Goal: Transaction & Acquisition: Book appointment/travel/reservation

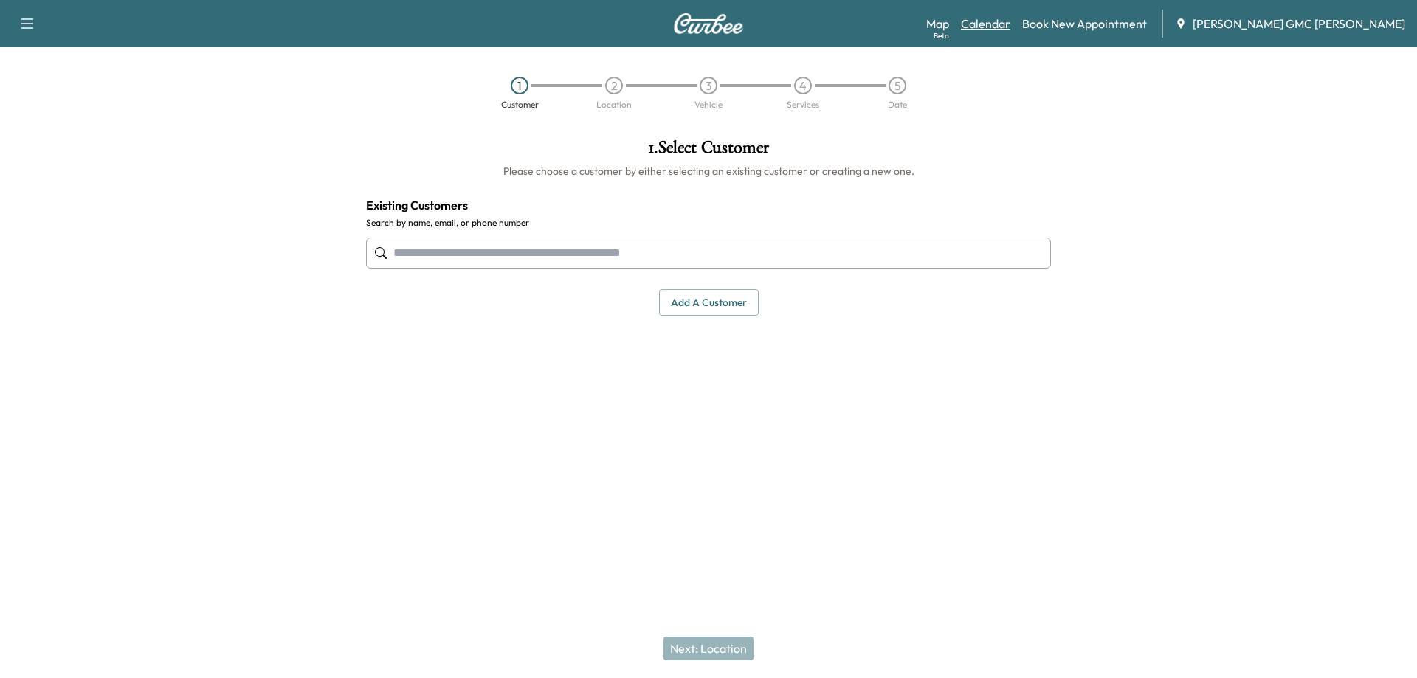
click at [1009, 28] on link "Calendar" at bounding box center [985, 24] width 49 height 18
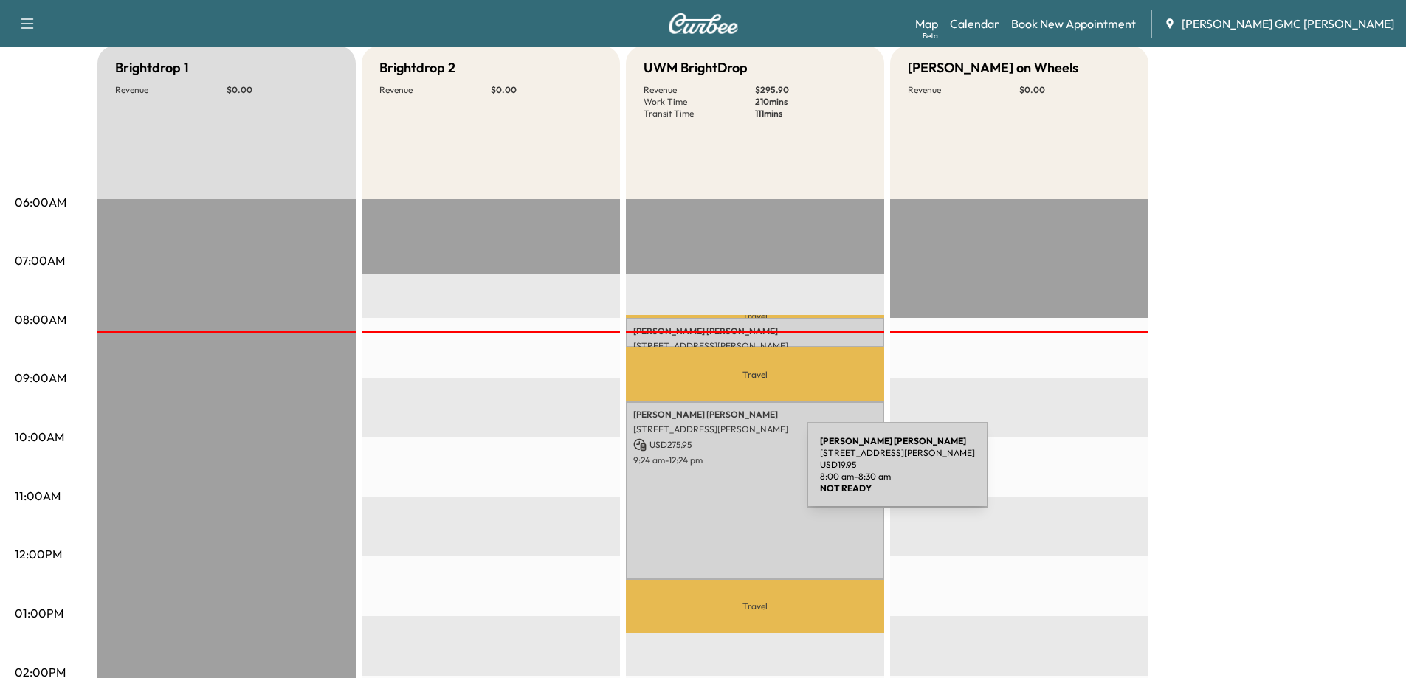
scroll to position [148, 0]
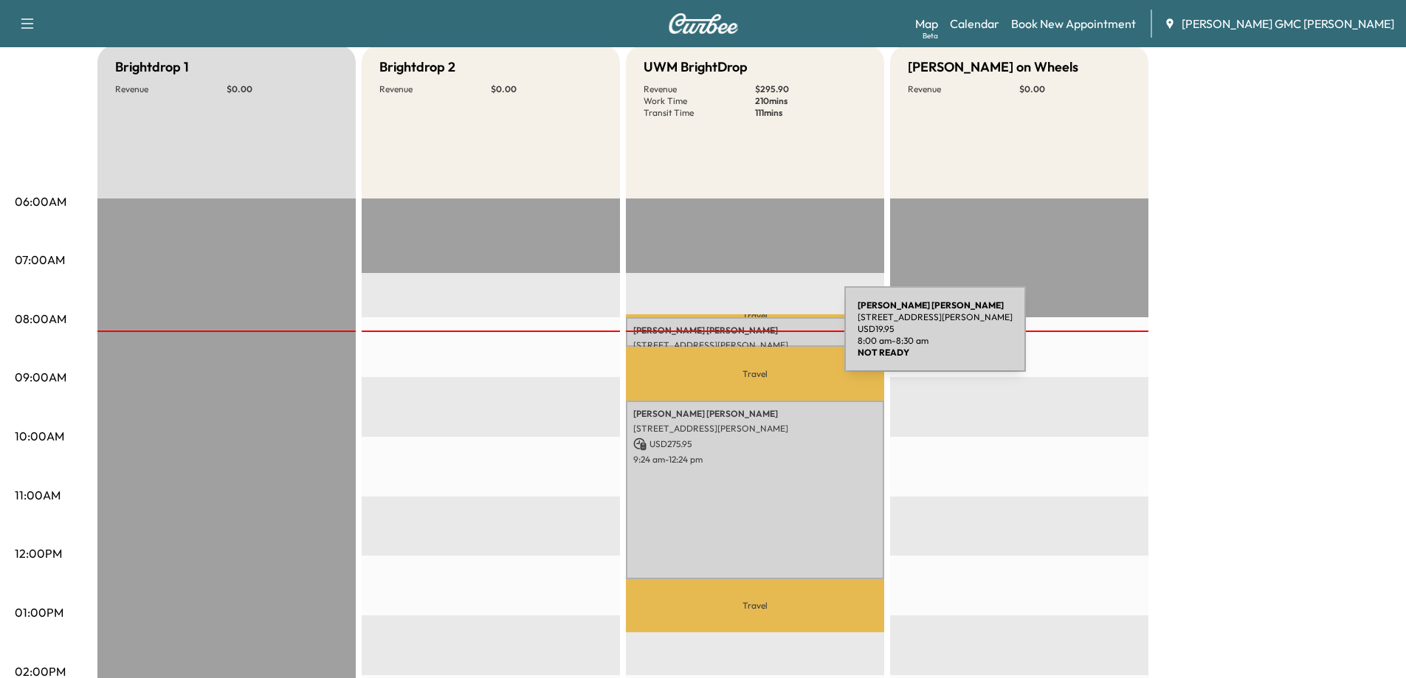
click at [733, 339] on p "[STREET_ADDRESS][PERSON_NAME]" at bounding box center [754, 345] width 243 height 12
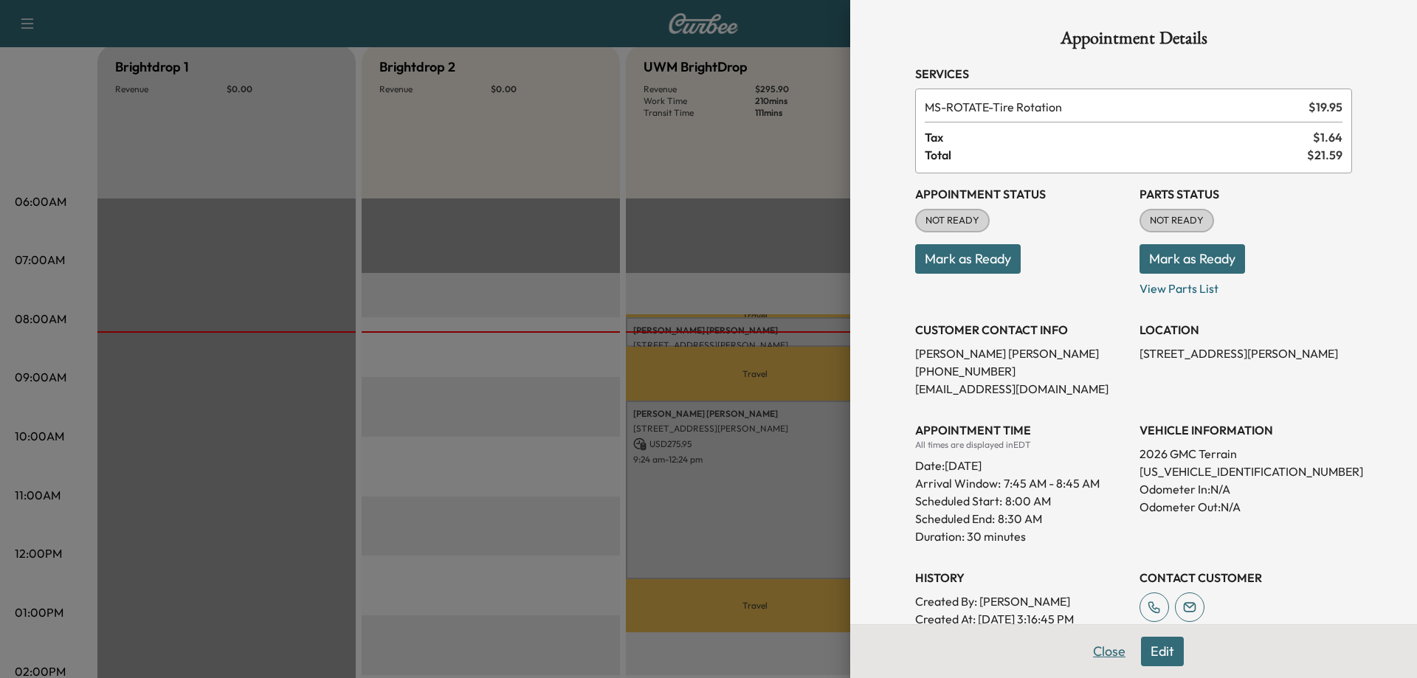
click at [1102, 651] on button "Close" at bounding box center [1109, 652] width 52 height 30
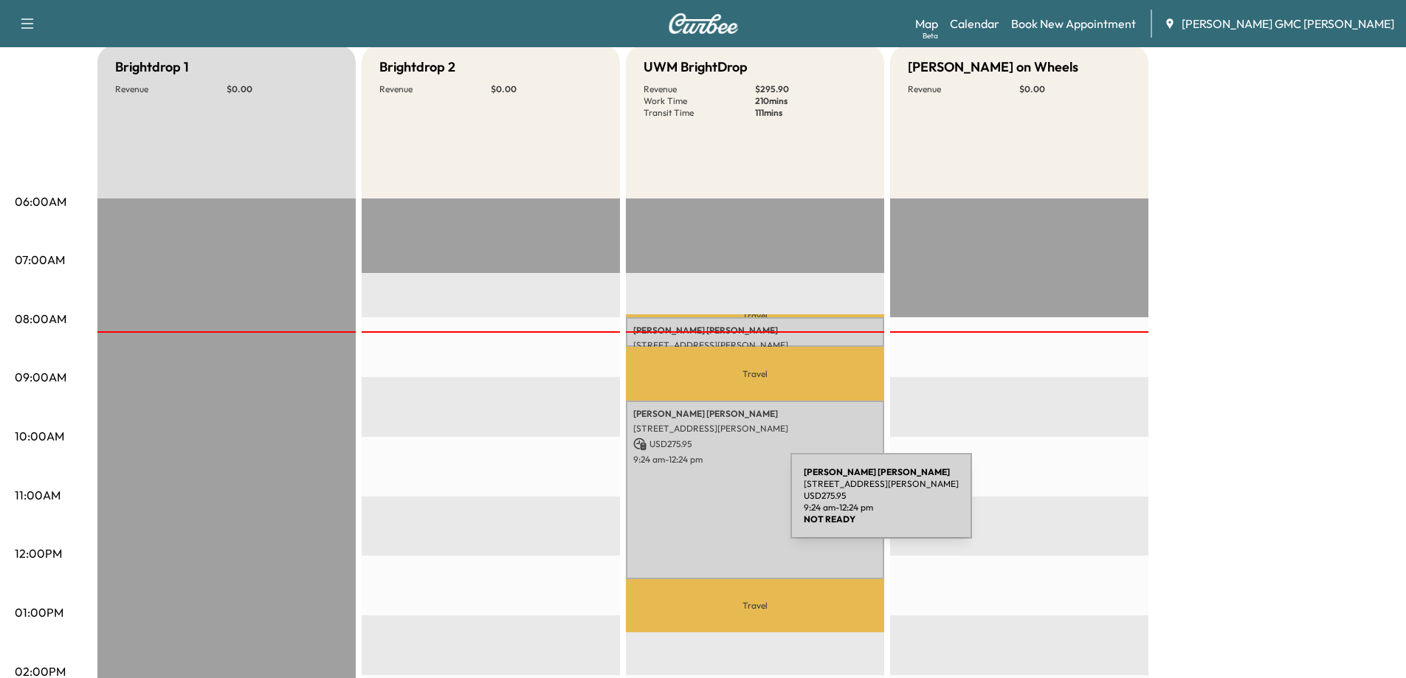
click at [686, 498] on div "[PERSON_NAME] [STREET_ADDRESS][PERSON_NAME] USD 275.95 9:24 am - 12:24 pm" at bounding box center [755, 490] width 258 height 179
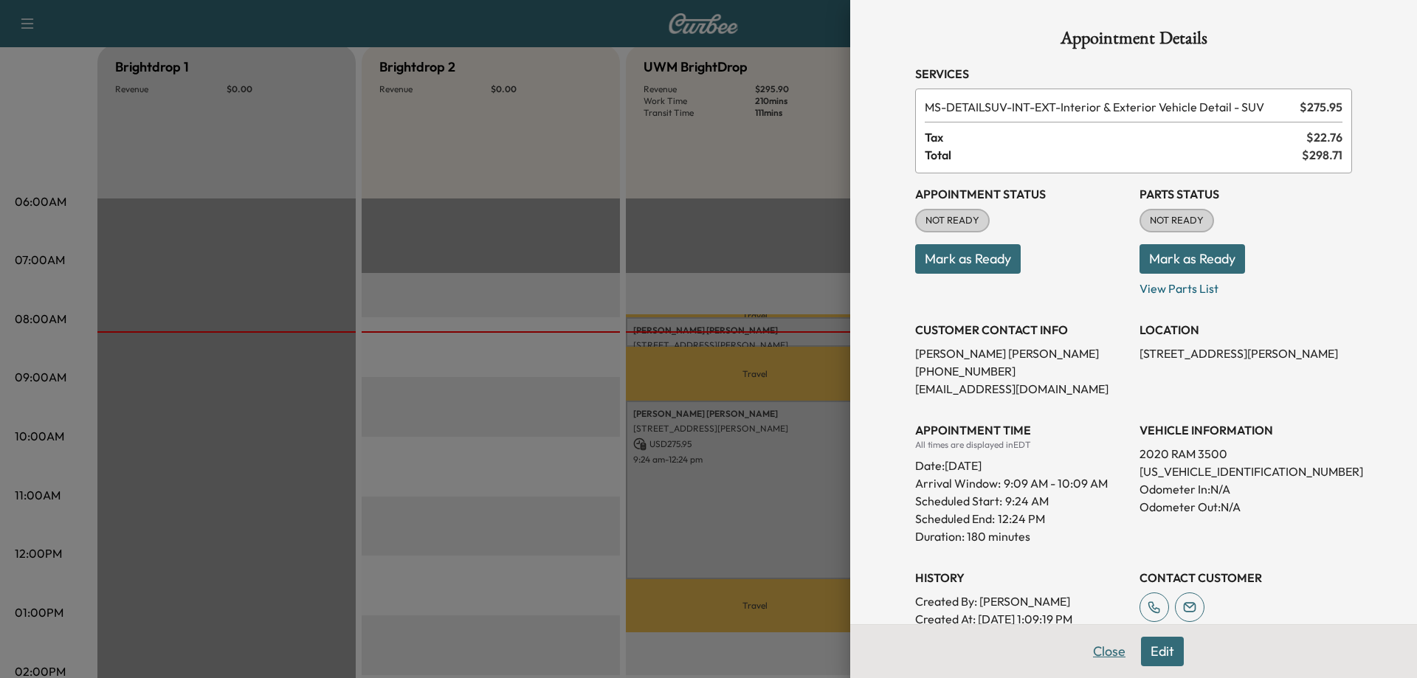
click at [1096, 649] on button "Close" at bounding box center [1109, 652] width 52 height 30
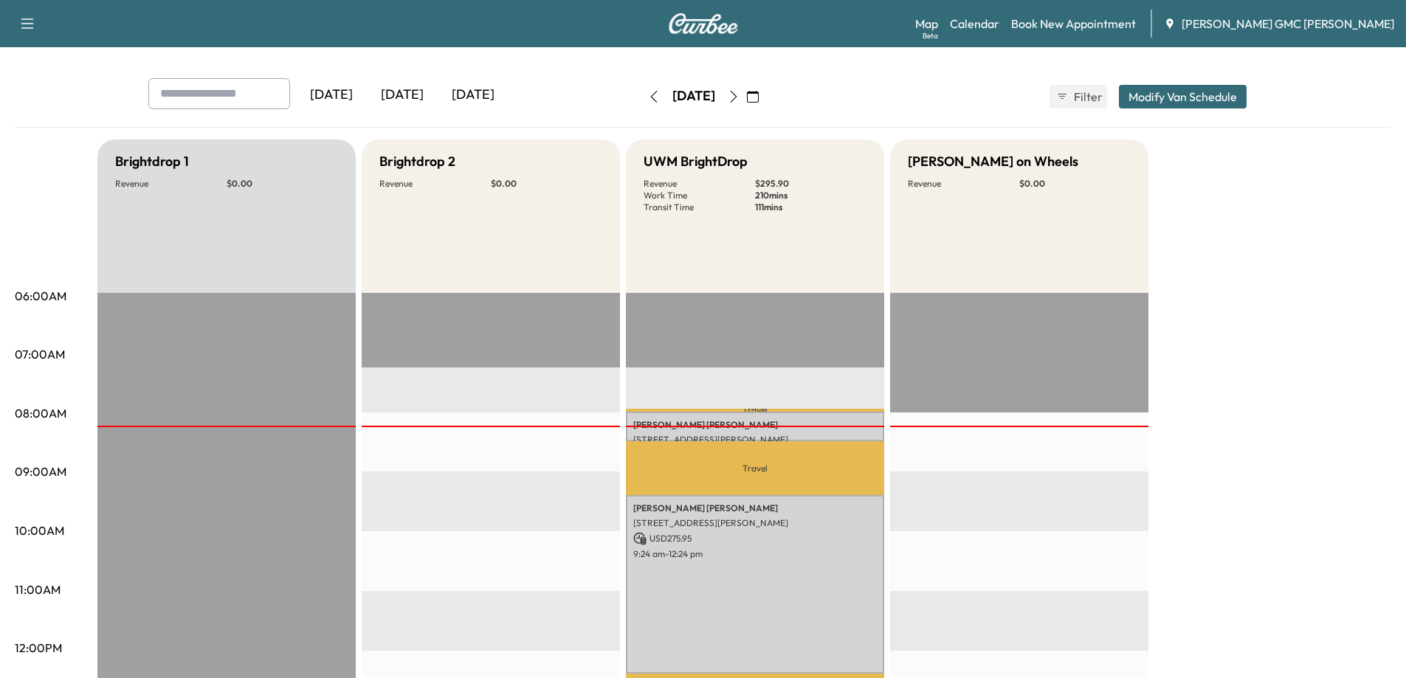
scroll to position [0, 0]
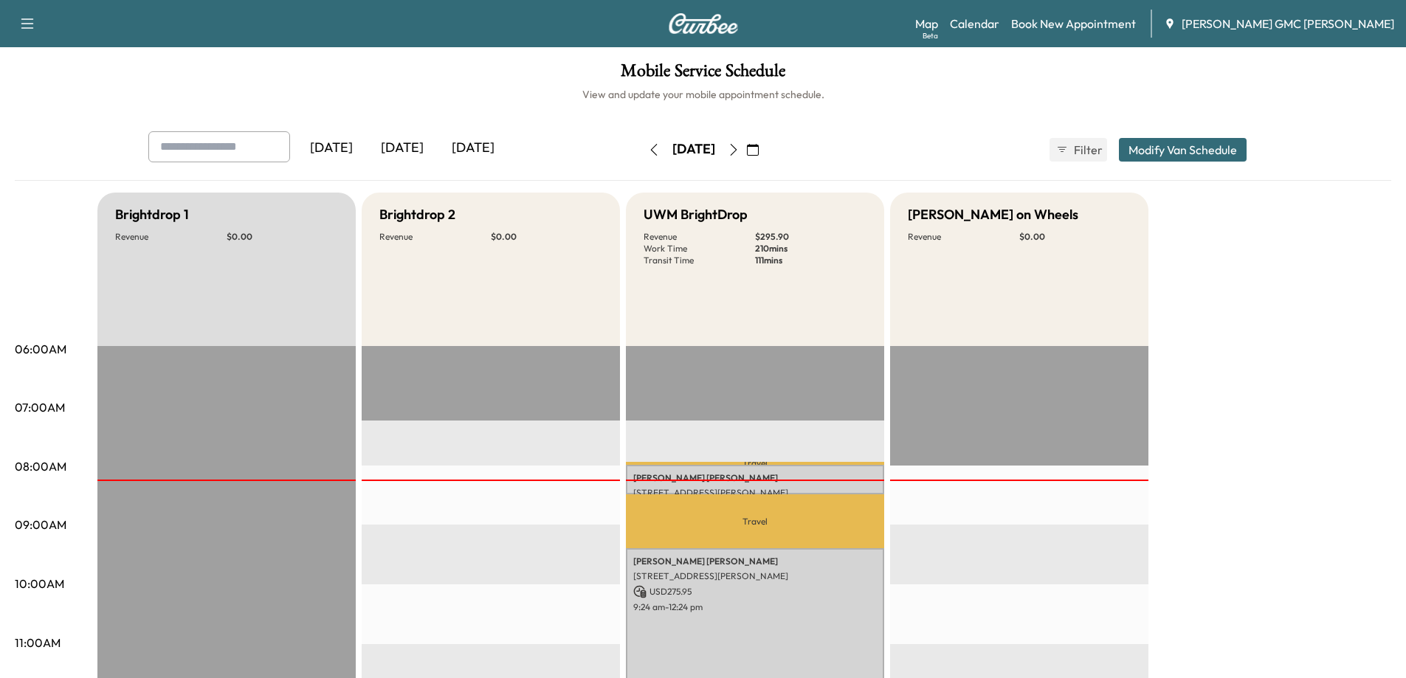
click at [739, 148] on icon "button" at bounding box center [734, 150] width 12 height 12
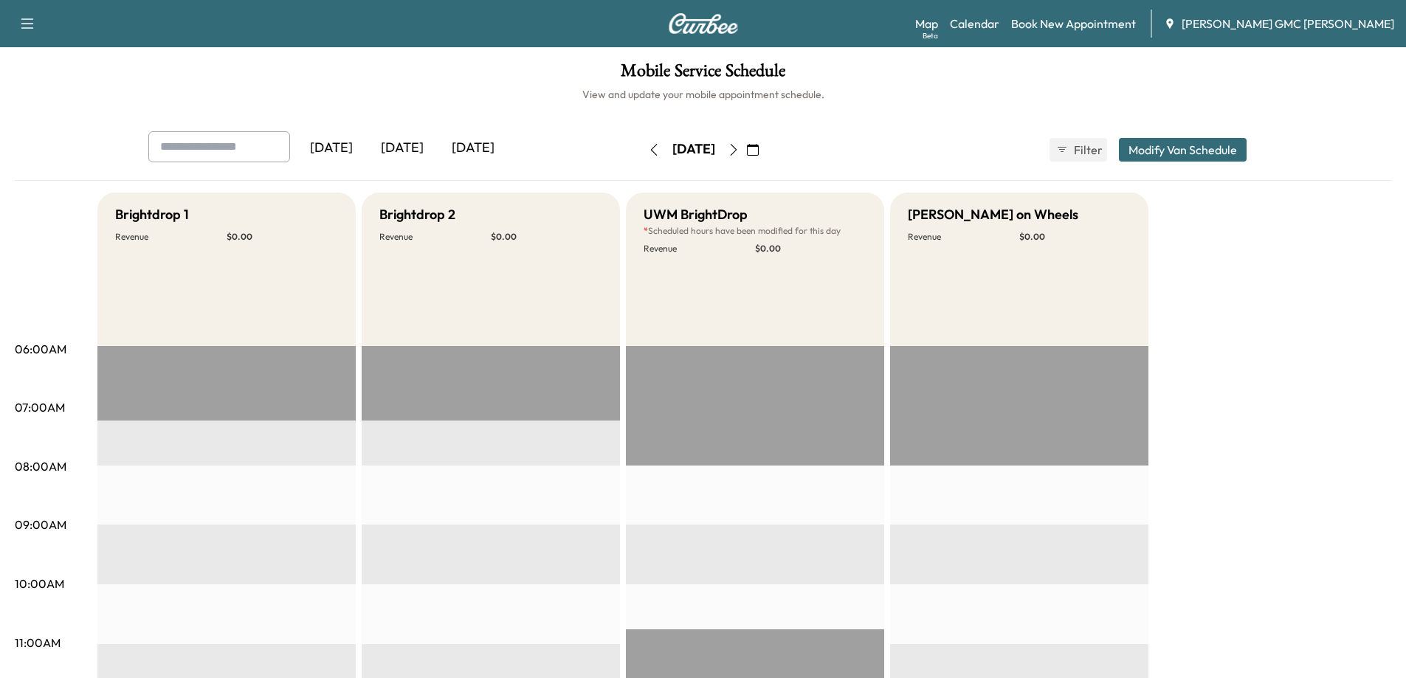
click at [1195, 155] on button "Modify Van Schedule" at bounding box center [1183, 150] width 128 height 24
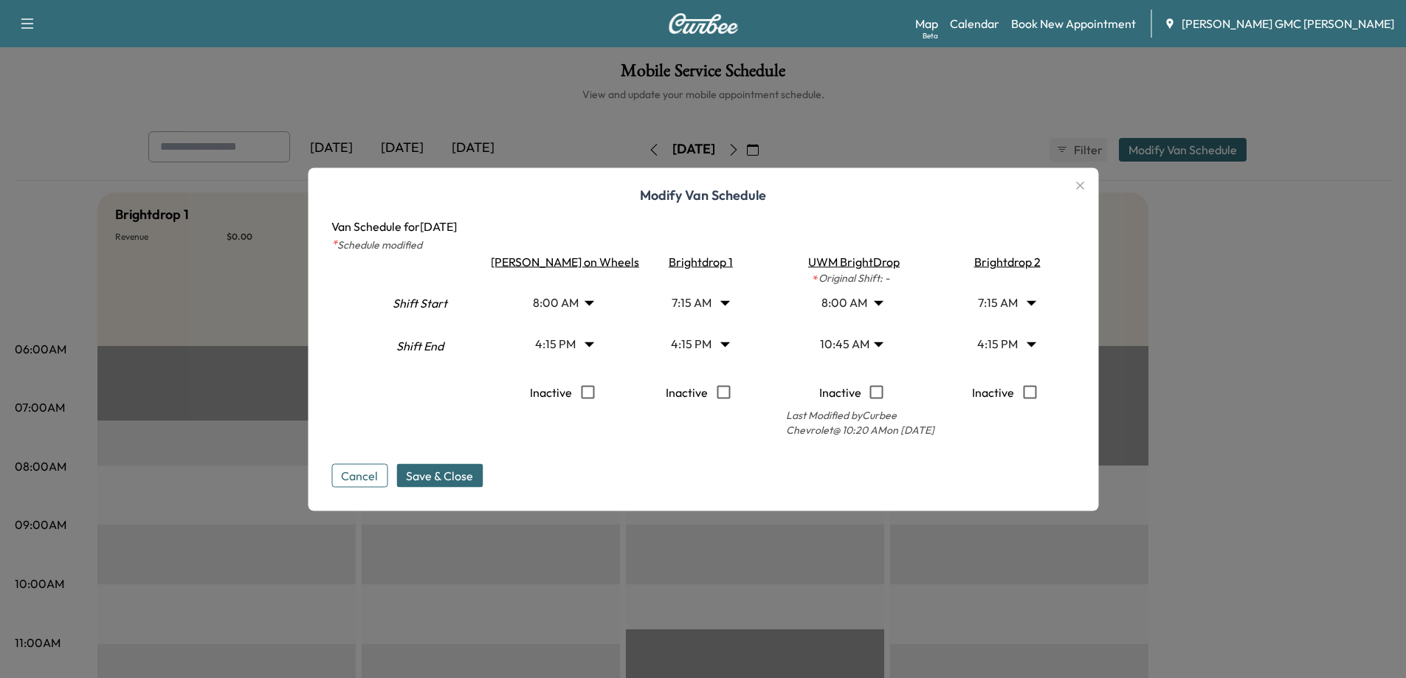
click at [375, 483] on button "Cancel" at bounding box center [359, 475] width 56 height 24
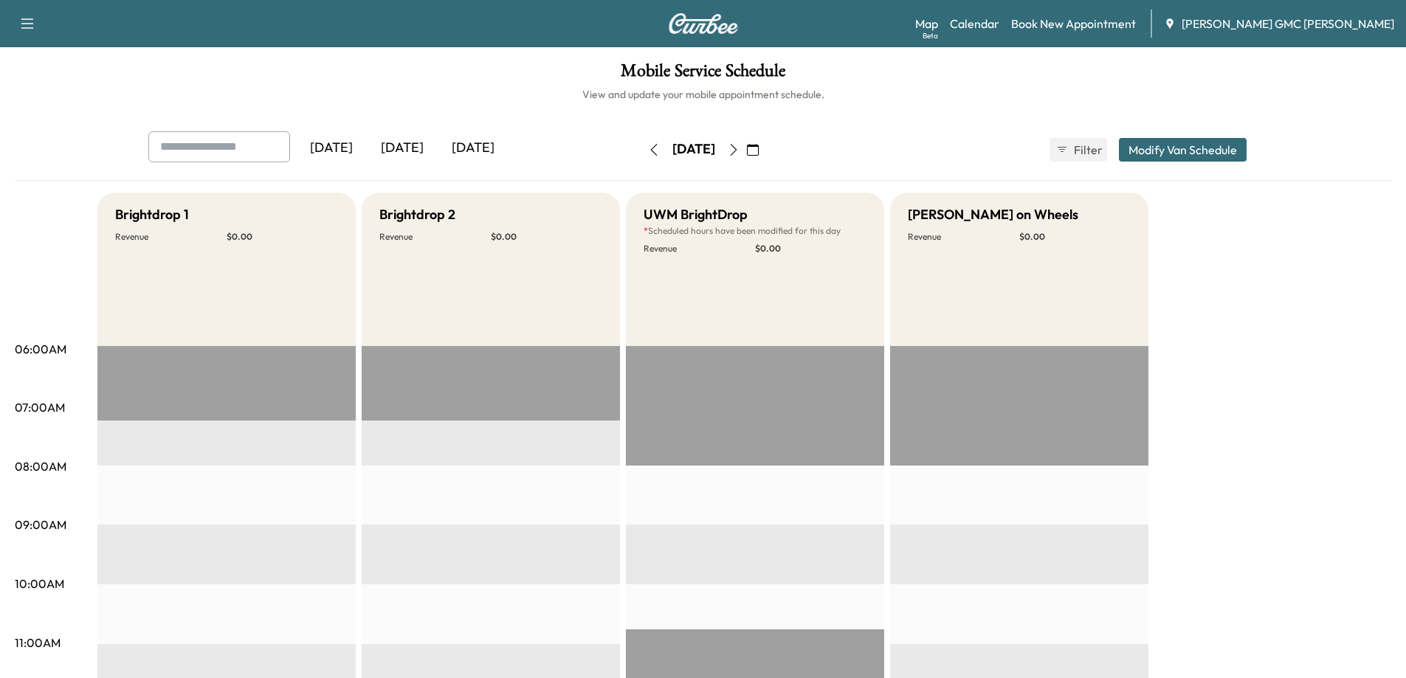
click at [14, 25] on button "button" at bounding box center [27, 24] width 31 height 24
click at [1136, 29] on link "Book New Appointment" at bounding box center [1073, 24] width 125 height 18
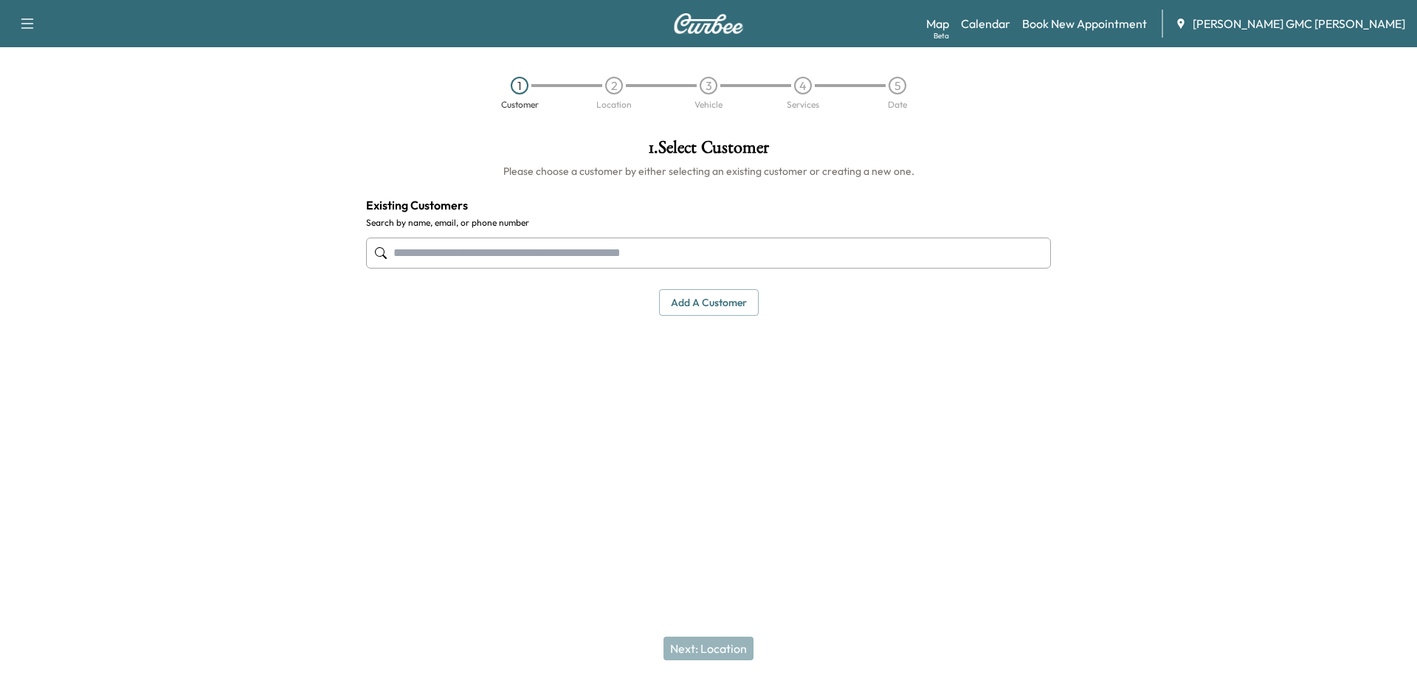
click at [535, 258] on input "text" at bounding box center [708, 253] width 685 height 31
click at [702, 305] on button "Add a customer" at bounding box center [709, 302] width 100 height 27
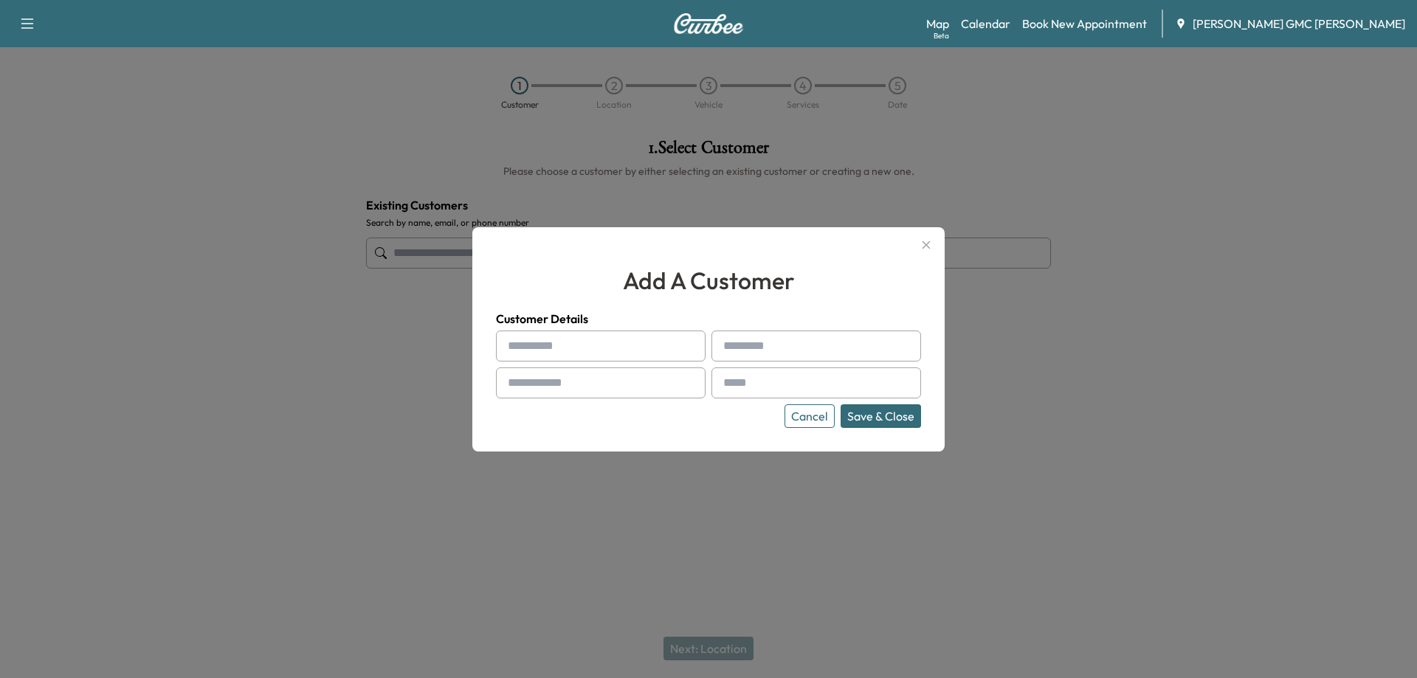
click at [649, 337] on input "text" at bounding box center [601, 346] width 210 height 31
type input "*****"
click at [759, 336] on input "text" at bounding box center [816, 346] width 210 height 31
type input "********"
drag, startPoint x: 610, startPoint y: 395, endPoint x: 617, endPoint y: 386, distance: 11.7
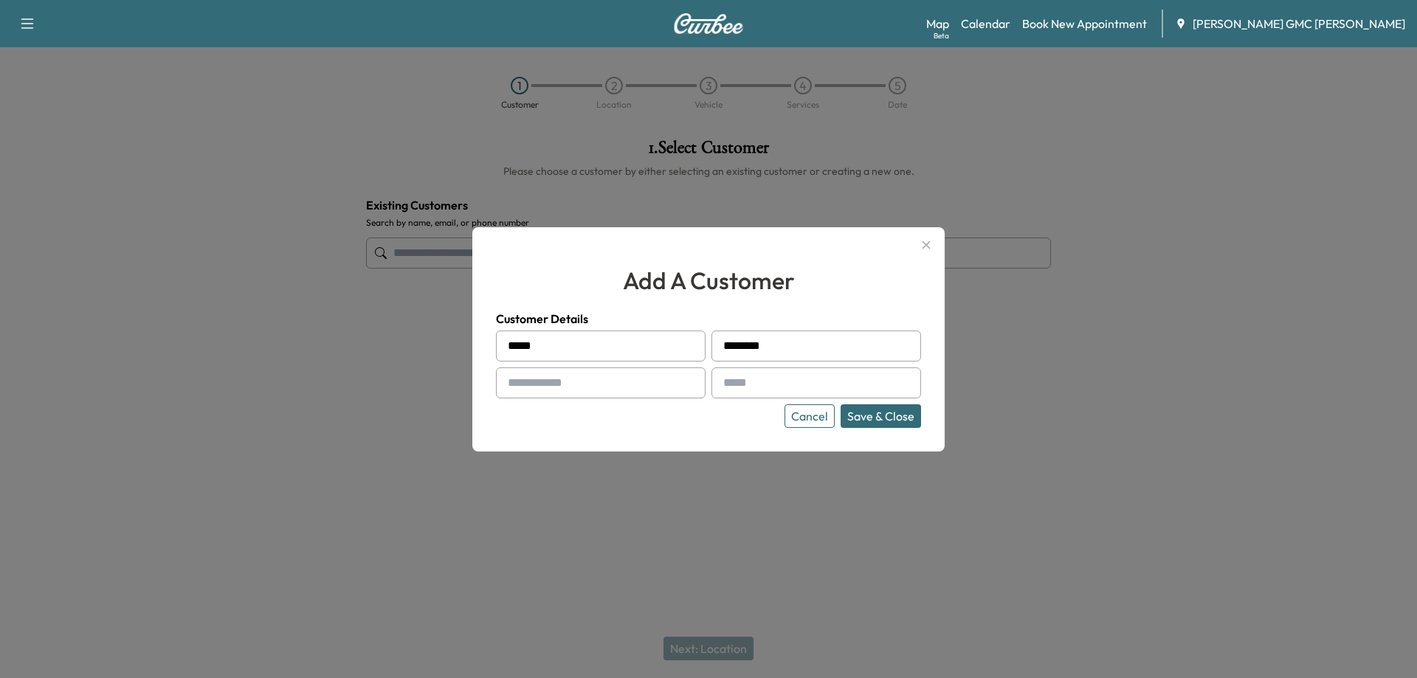
click at [611, 396] on input "text" at bounding box center [601, 382] width 210 height 31
type input "**********"
click at [761, 390] on input "text" at bounding box center [816, 382] width 210 height 31
type input "**********"
click at [898, 415] on button "Save & Close" at bounding box center [880, 416] width 80 height 24
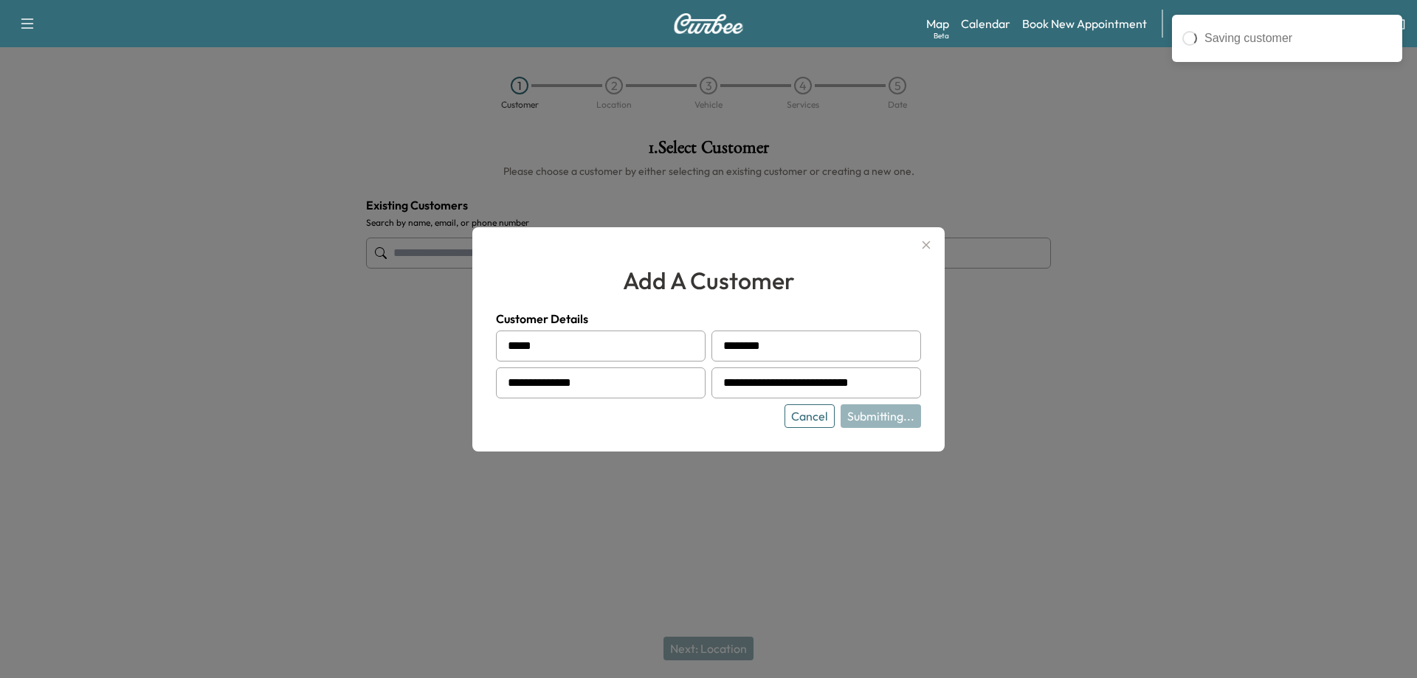
type input "**********"
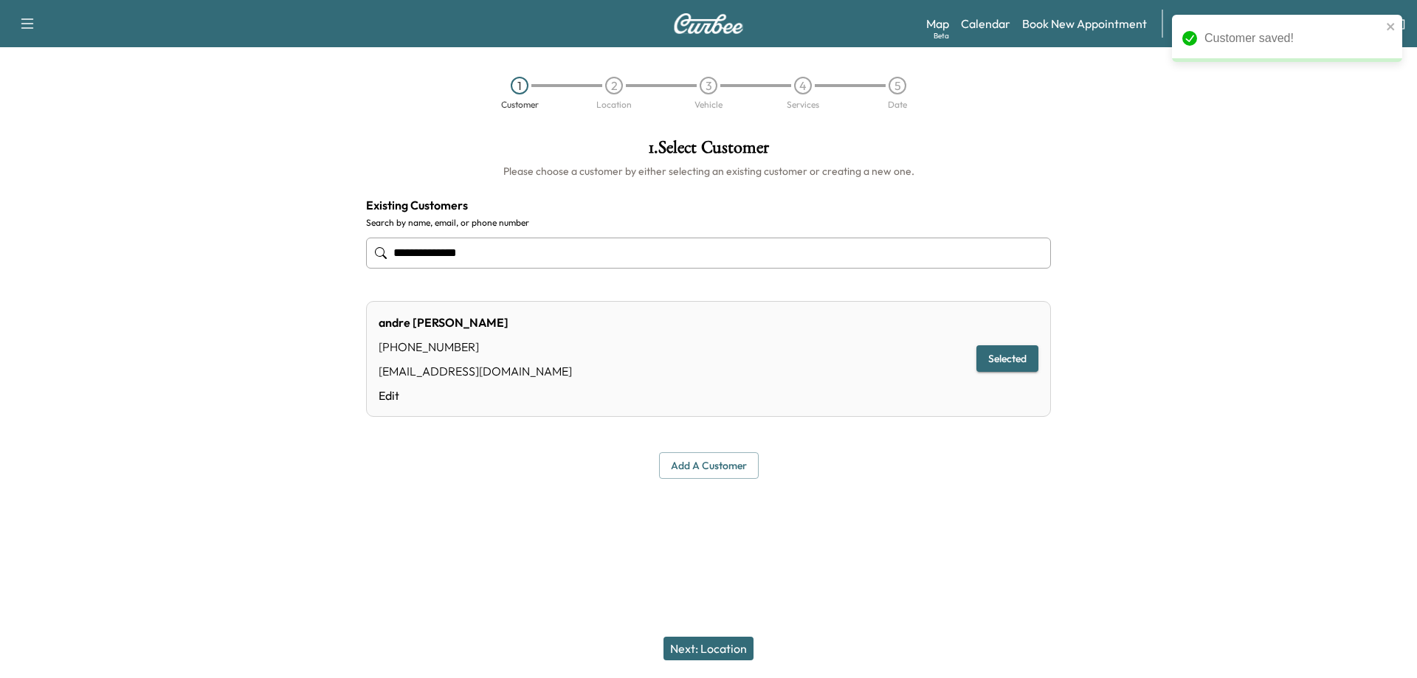
click at [1028, 363] on button "Selected" at bounding box center [1007, 358] width 62 height 27
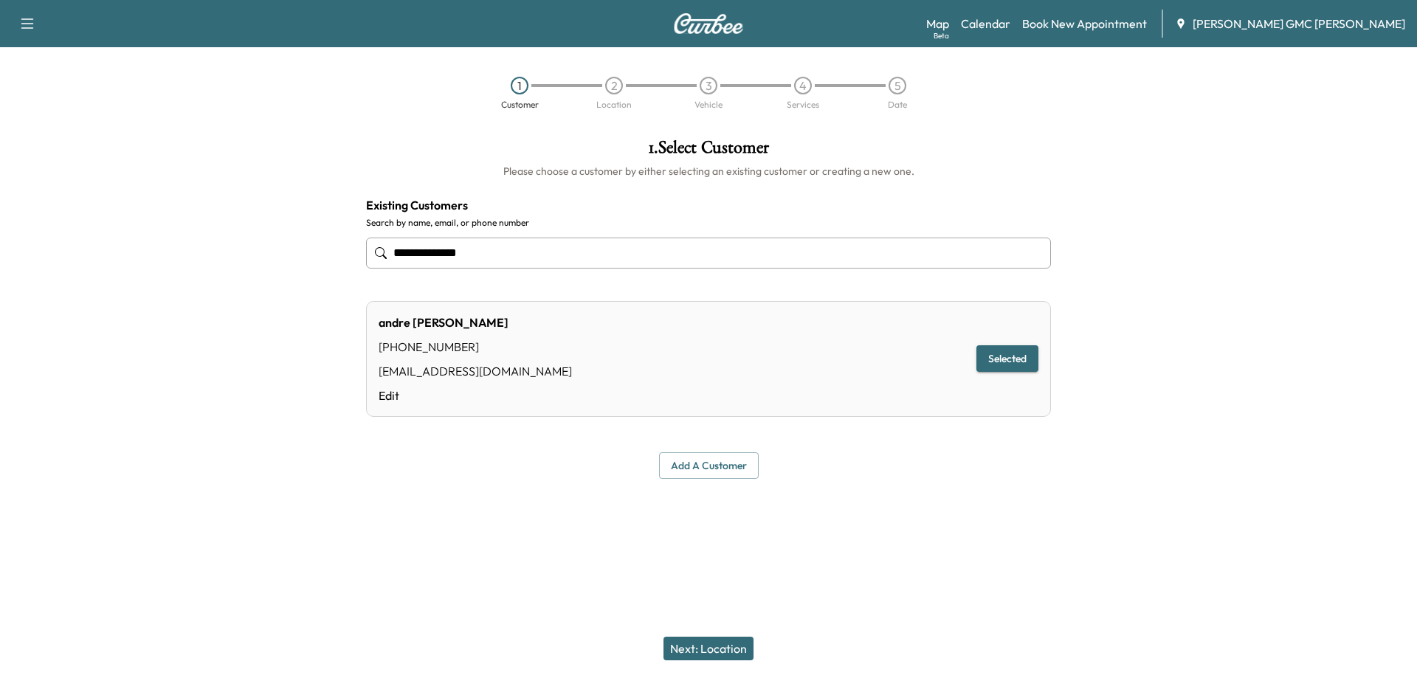
click at [714, 645] on button "Next: Location" at bounding box center [708, 649] width 90 height 24
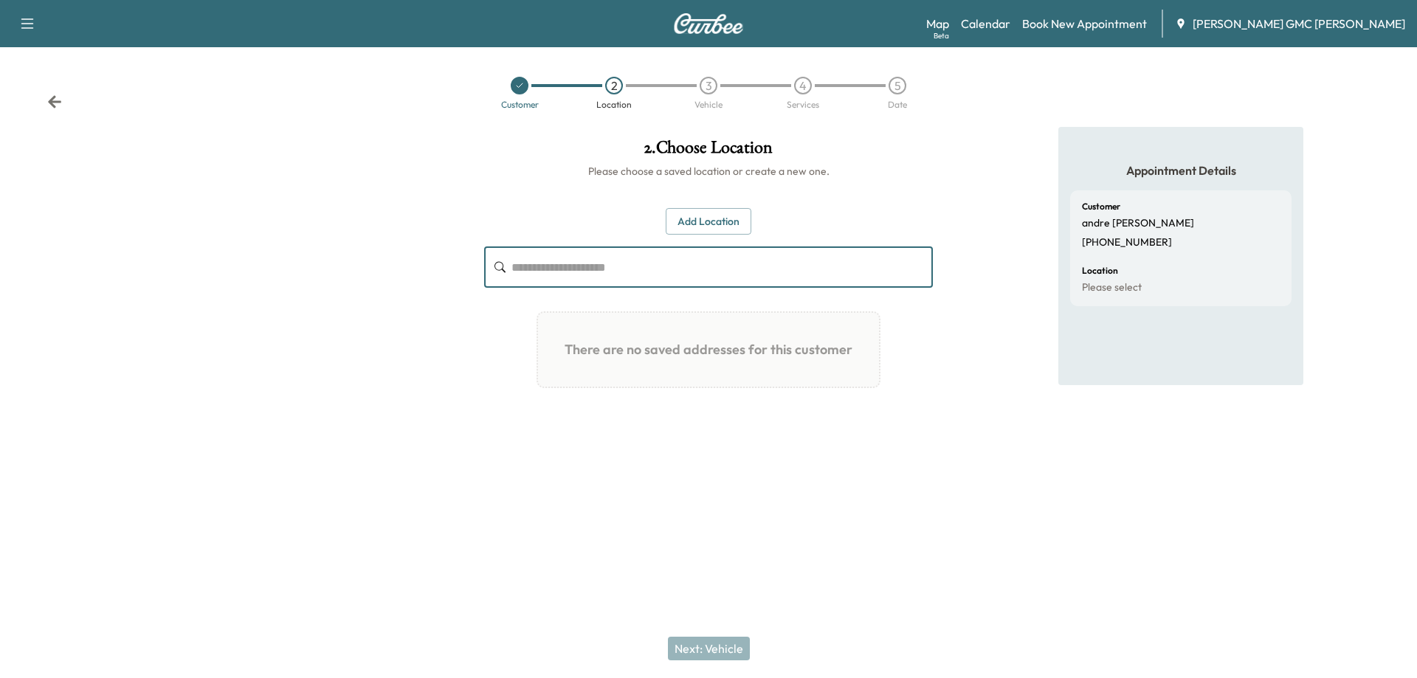
click at [539, 267] on input "text" at bounding box center [721, 266] width 421 height 41
click at [612, 273] on input "**********" at bounding box center [721, 266] width 421 height 41
paste input "**********"
type input "**********"
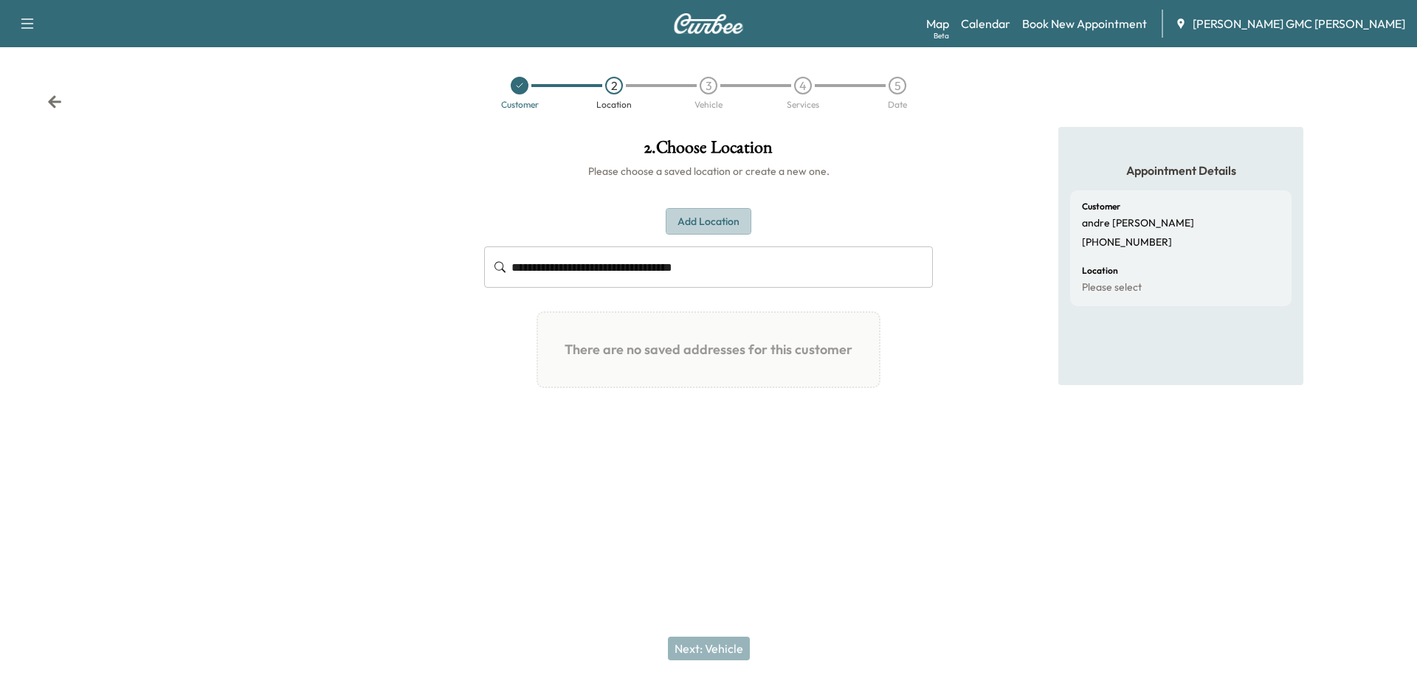
click at [716, 229] on button "Add Location" at bounding box center [709, 221] width 86 height 27
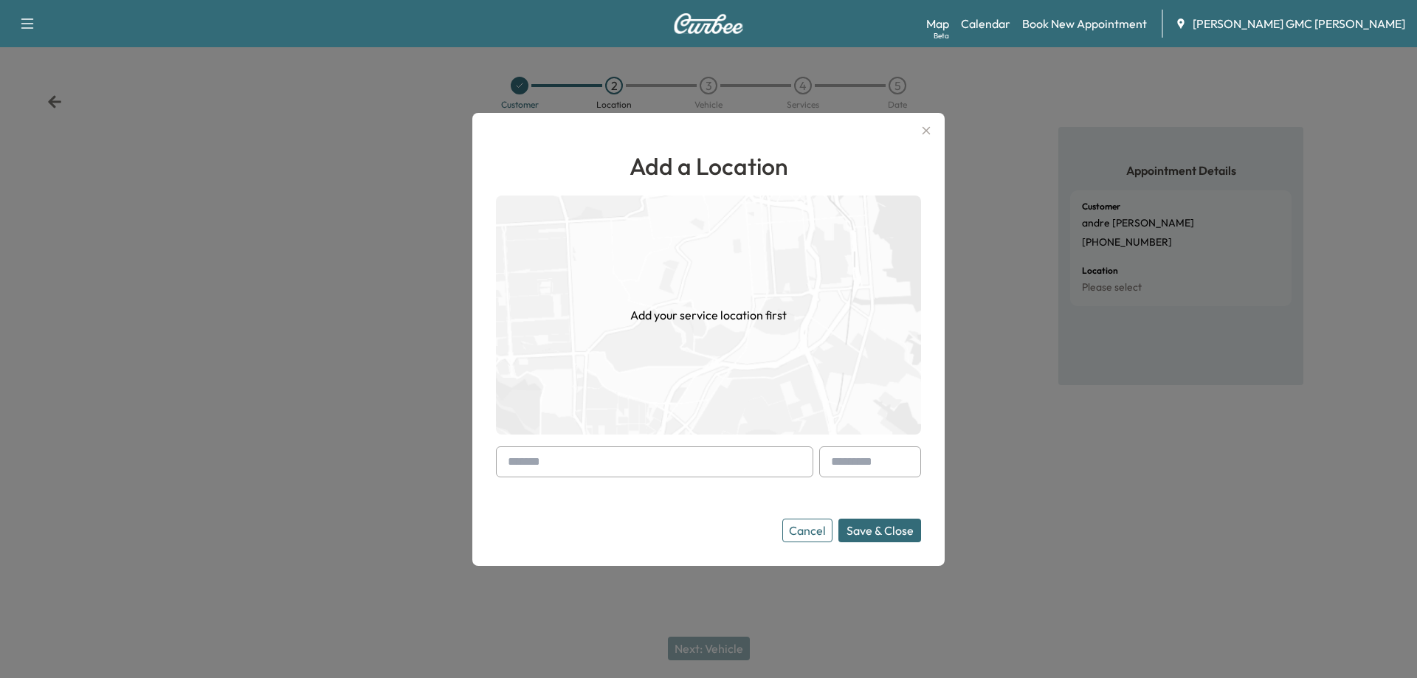
click at [654, 471] on input "text" at bounding box center [654, 461] width 317 height 31
click at [570, 452] on input "text" at bounding box center [654, 461] width 317 height 31
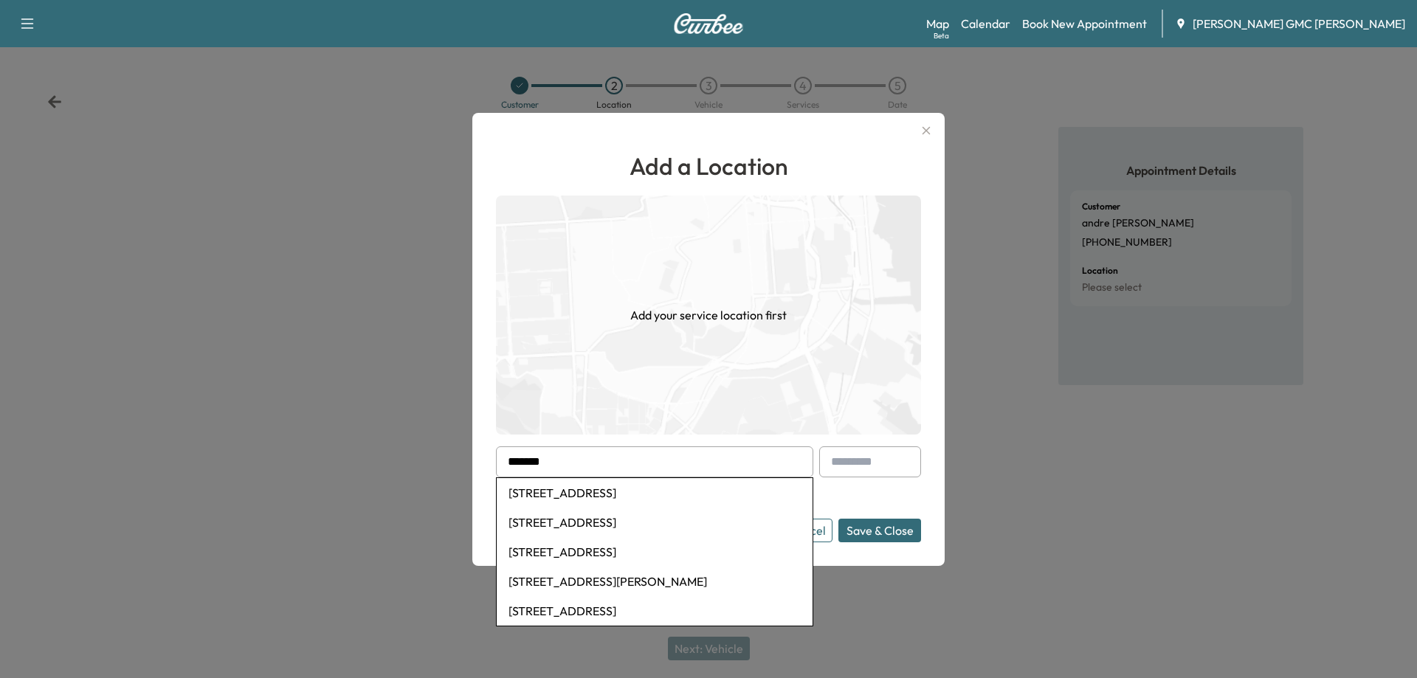
click at [630, 491] on li "[STREET_ADDRESS]" at bounding box center [655, 493] width 316 height 30
type input "**********"
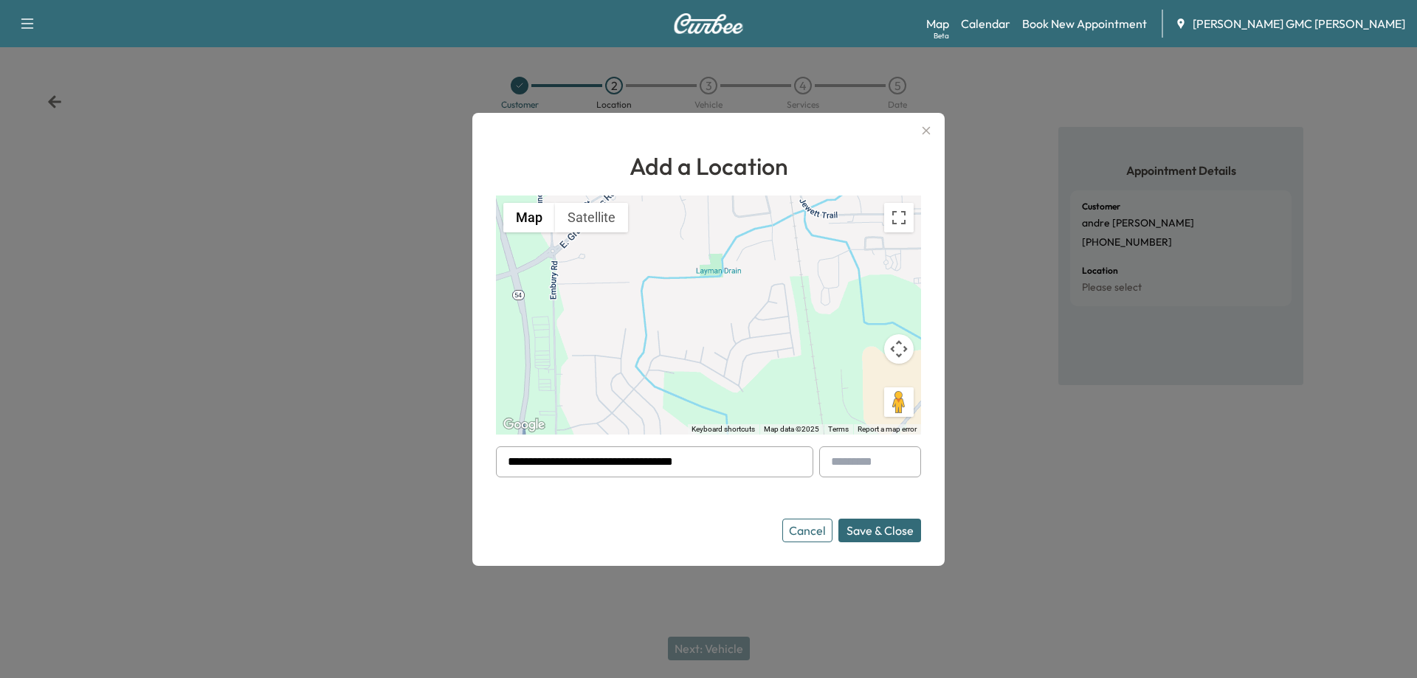
click at [868, 531] on button "Save & Close" at bounding box center [879, 531] width 83 height 24
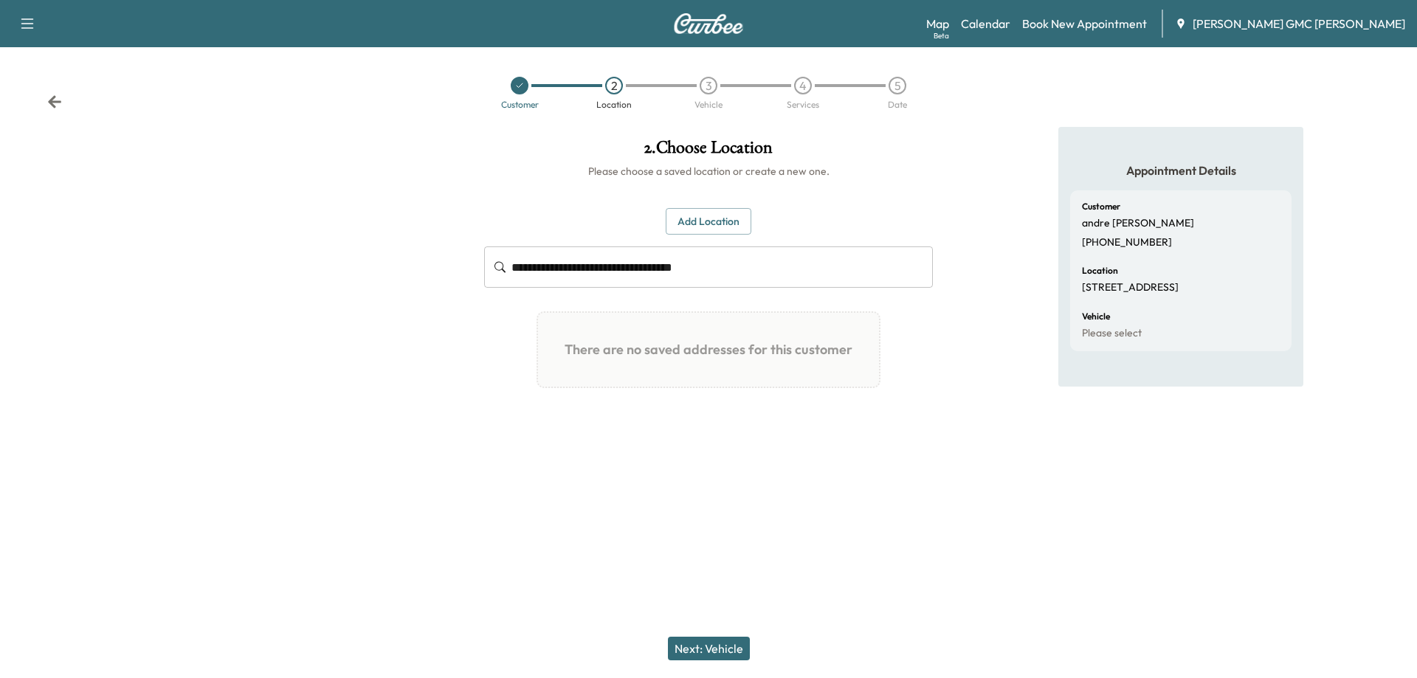
click at [704, 648] on button "Next: Vehicle" at bounding box center [709, 649] width 82 height 24
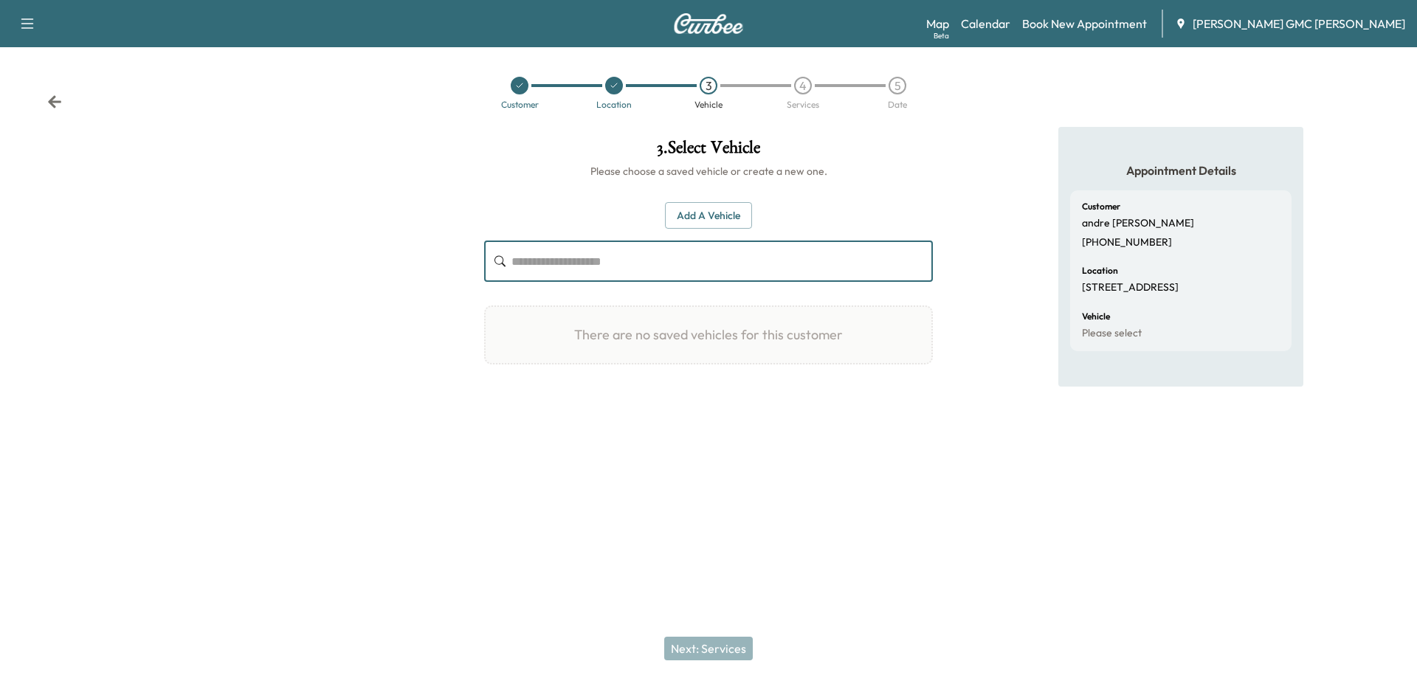
click at [587, 274] on input "text" at bounding box center [721, 261] width 421 height 41
click at [687, 258] on input "text" at bounding box center [721, 261] width 421 height 41
drag, startPoint x: 688, startPoint y: 258, endPoint x: 688, endPoint y: 214, distance: 44.3
click at [688, 214] on button "Add a Vehicle" at bounding box center [708, 215] width 87 height 27
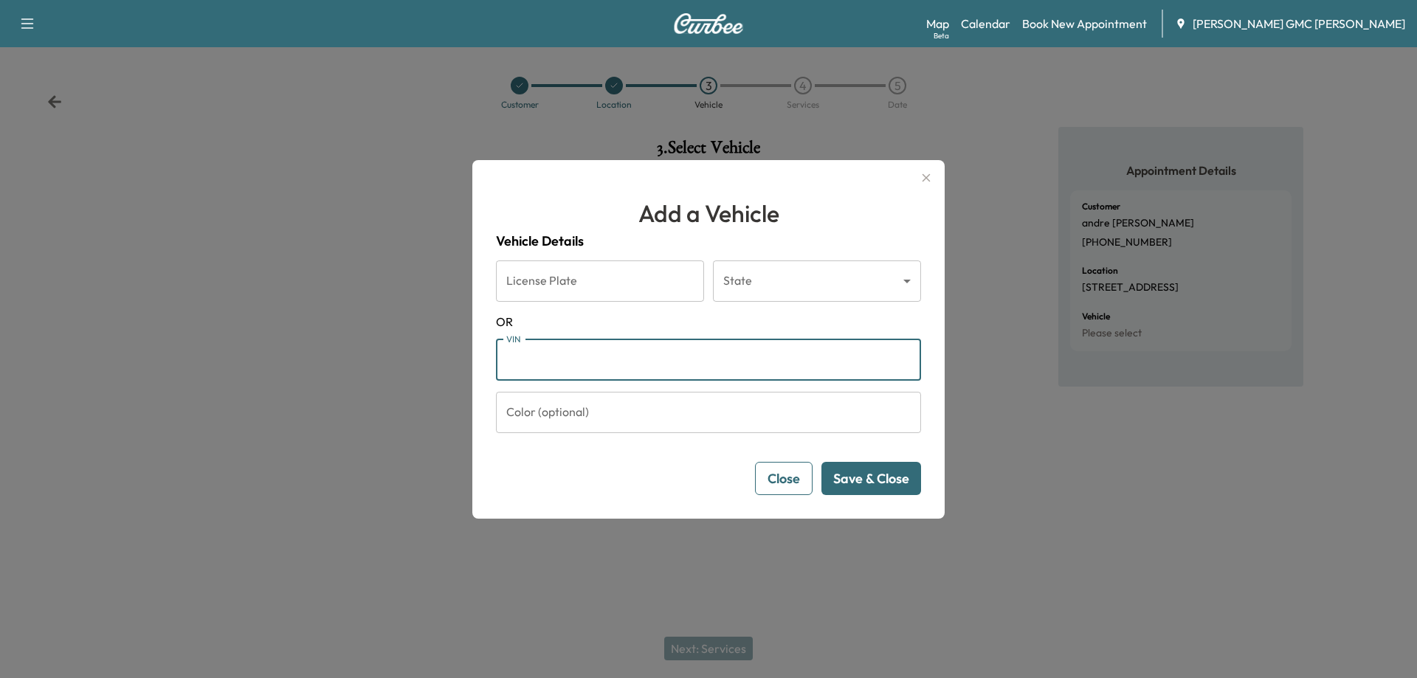
click at [602, 367] on input "VIN" at bounding box center [708, 359] width 425 height 41
paste input "**********"
type input "**********"
click at [882, 489] on button "Save & Close" at bounding box center [871, 478] width 100 height 33
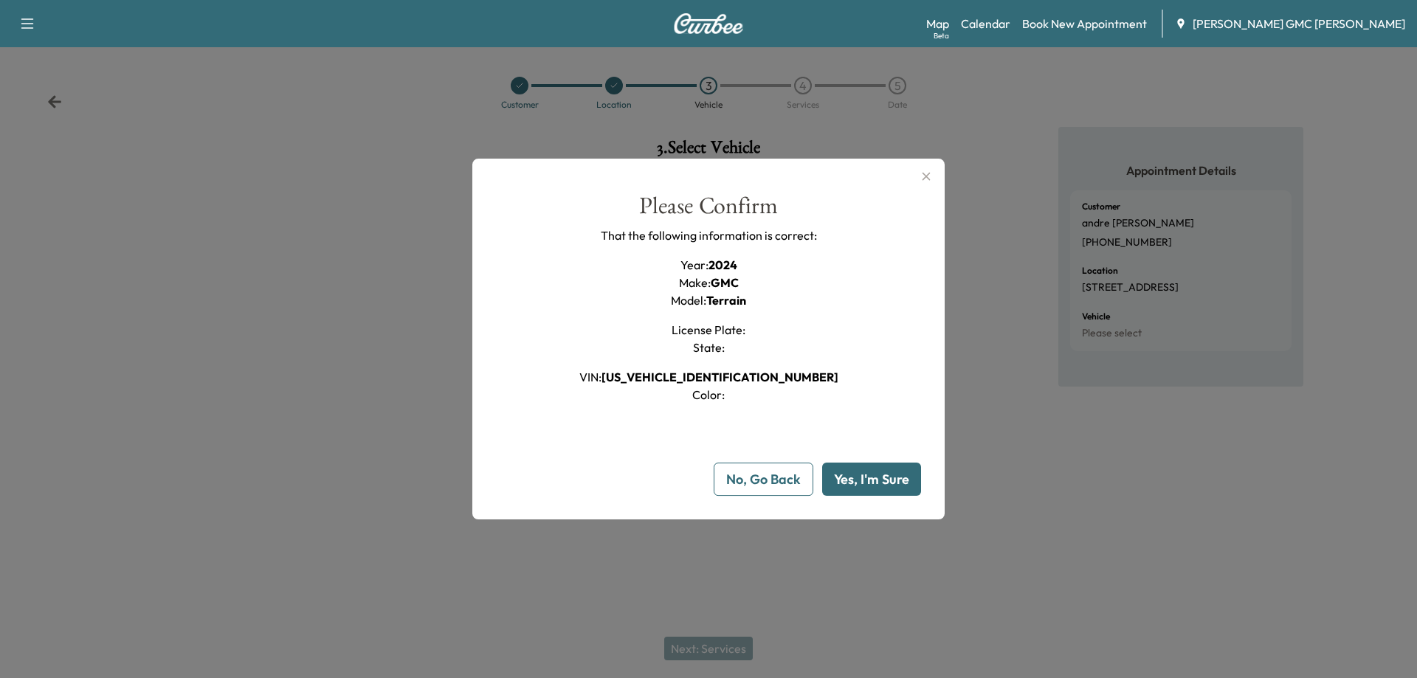
click at [882, 489] on button "Yes, I'm Sure" at bounding box center [871, 479] width 99 height 33
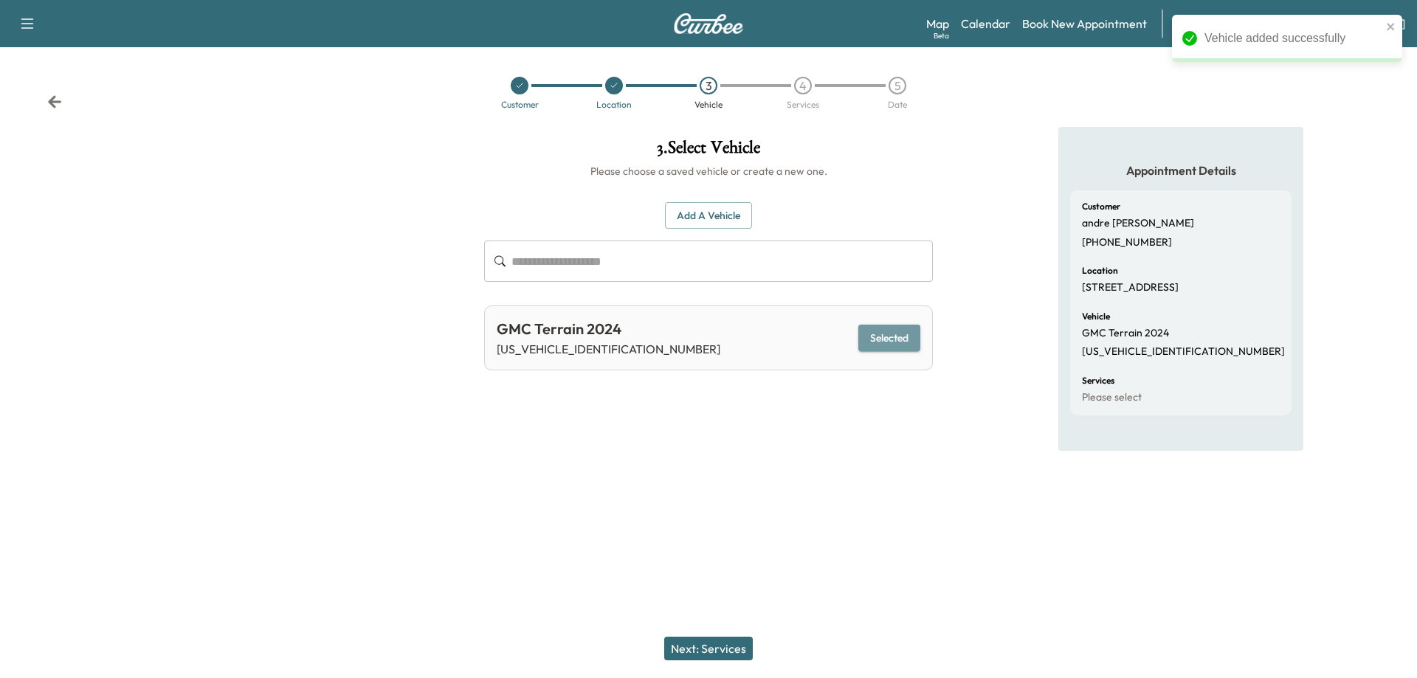
click at [908, 330] on button "Selected" at bounding box center [889, 338] width 62 height 27
click at [730, 648] on button "Next: Services" at bounding box center [708, 649] width 89 height 24
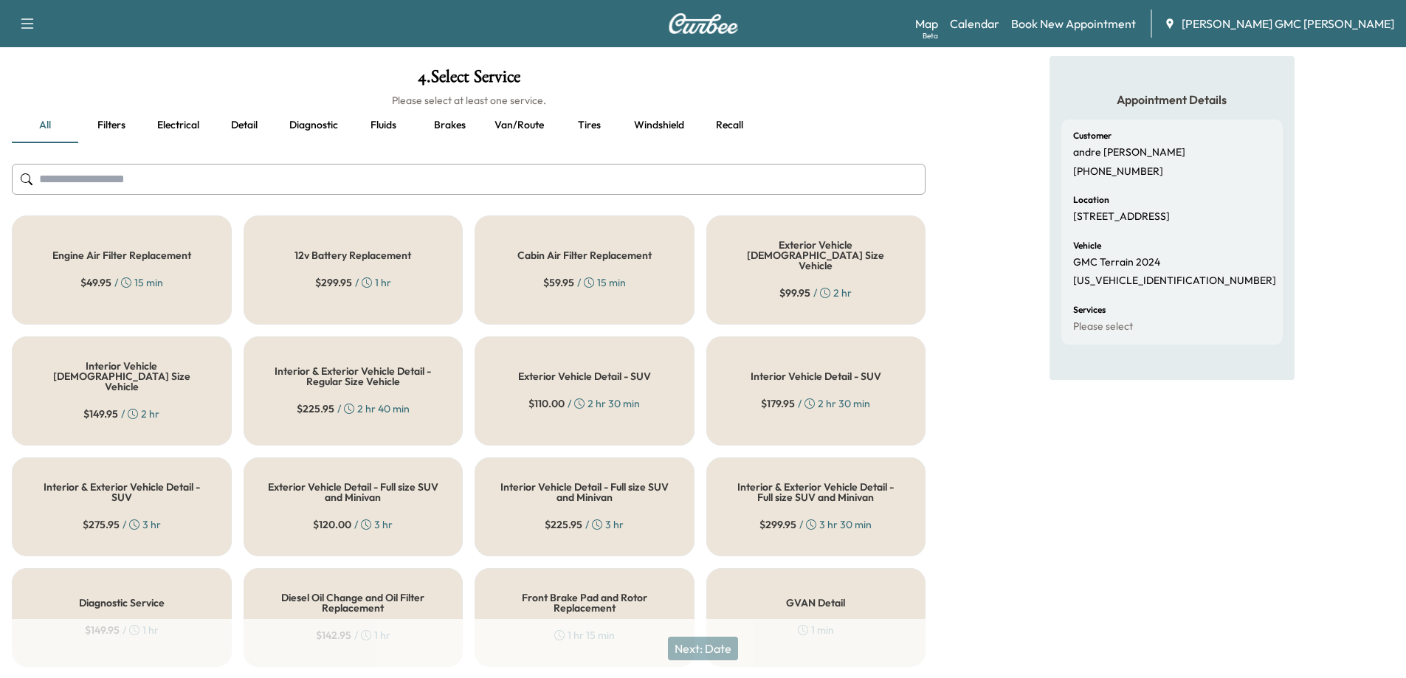
scroll to position [221, 0]
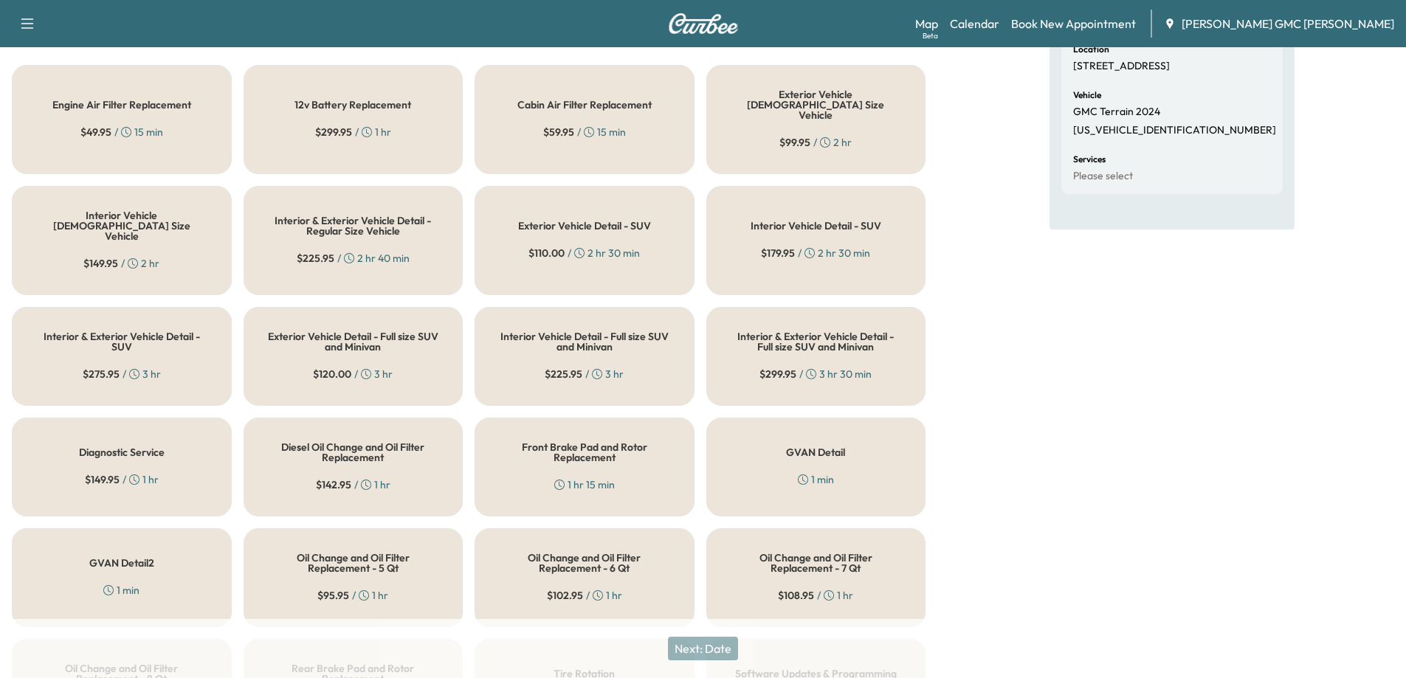
click at [565, 553] on h5 "Oil Change and Oil Filter Replacement - 6 Qt" at bounding box center [584, 563] width 171 height 21
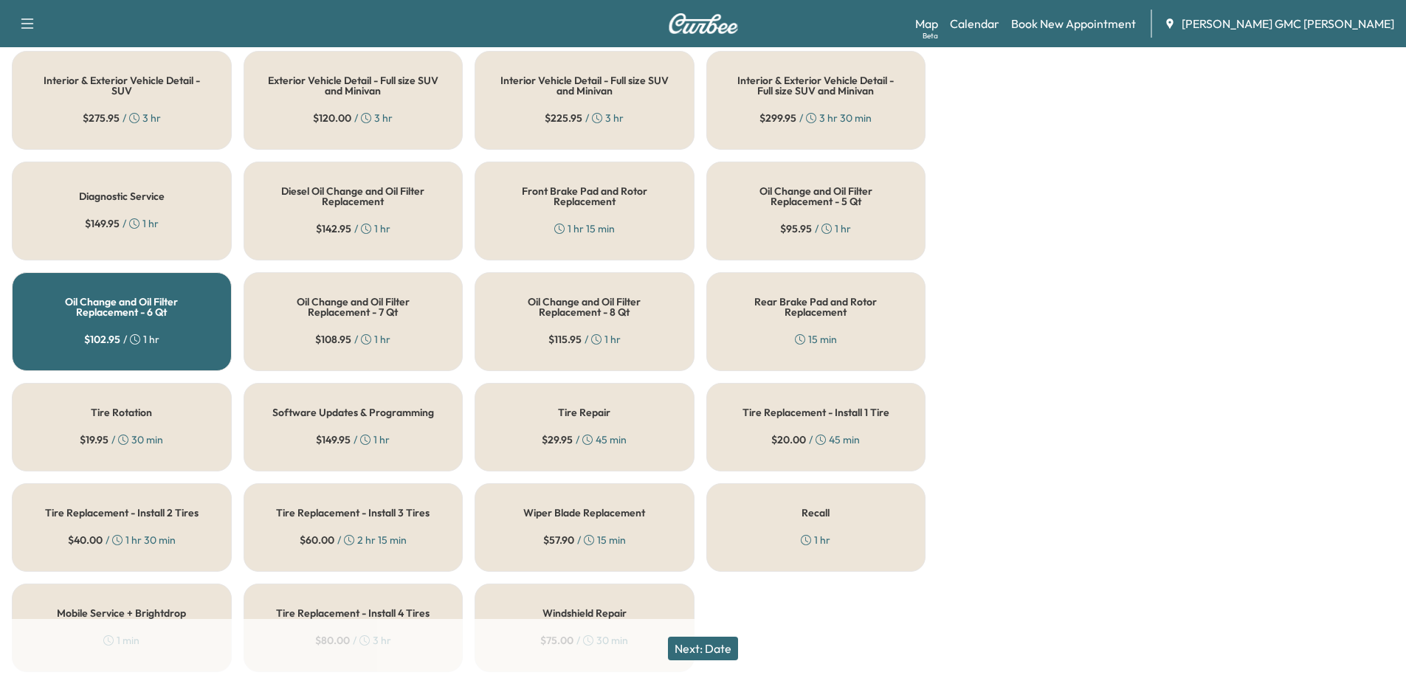
scroll to position [510, 0]
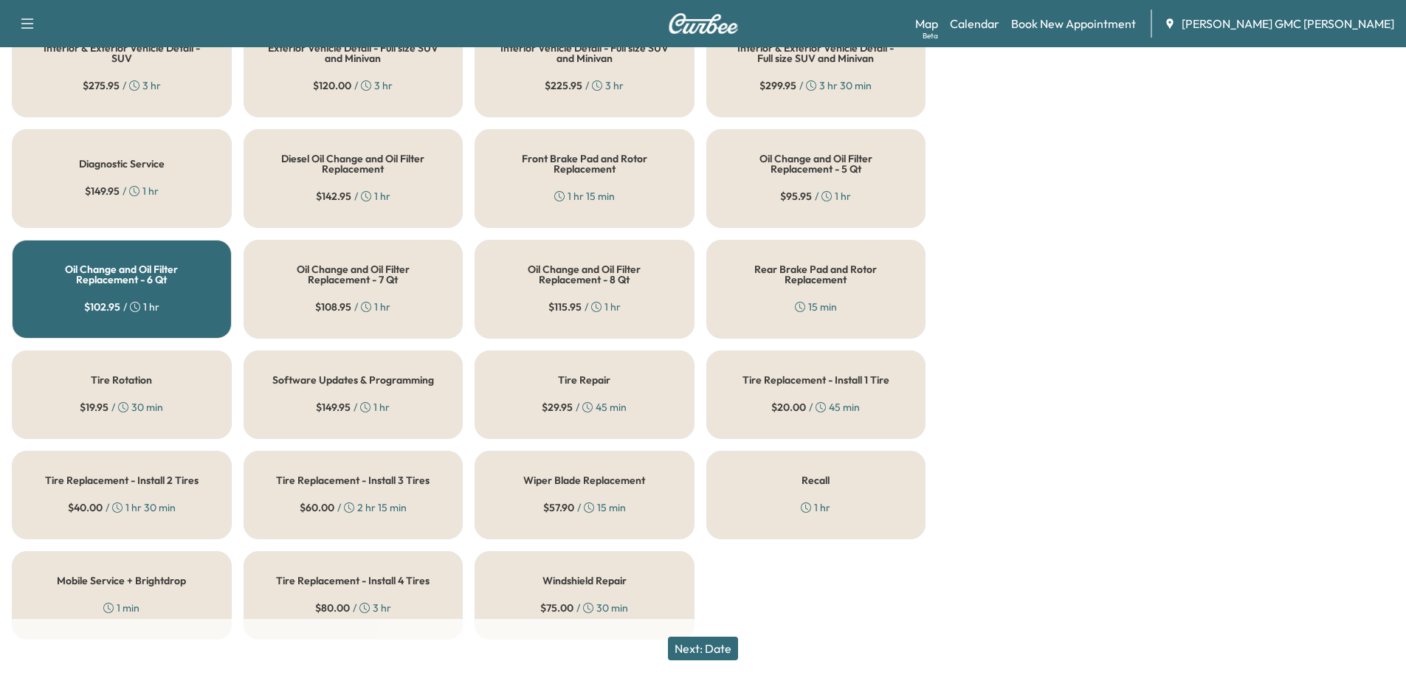
click at [725, 653] on button "Next: Date" at bounding box center [703, 649] width 70 height 24
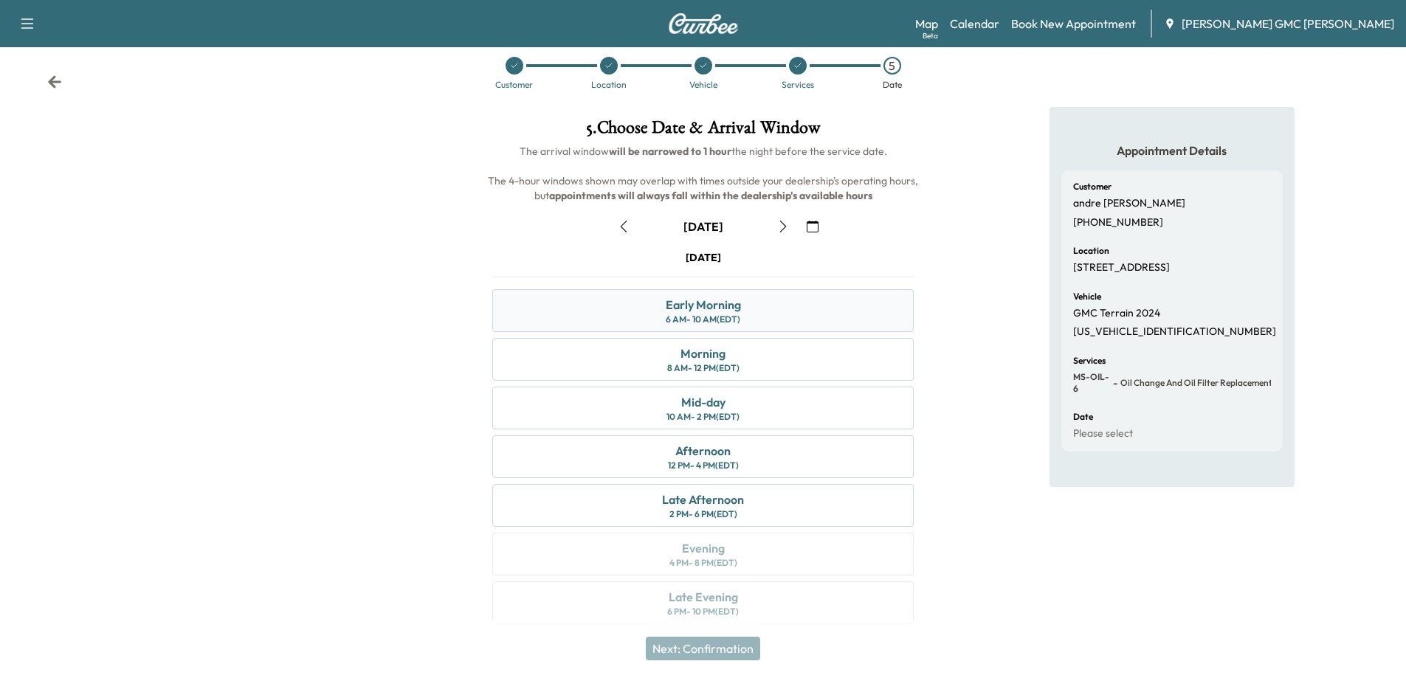
scroll to position [31, 0]
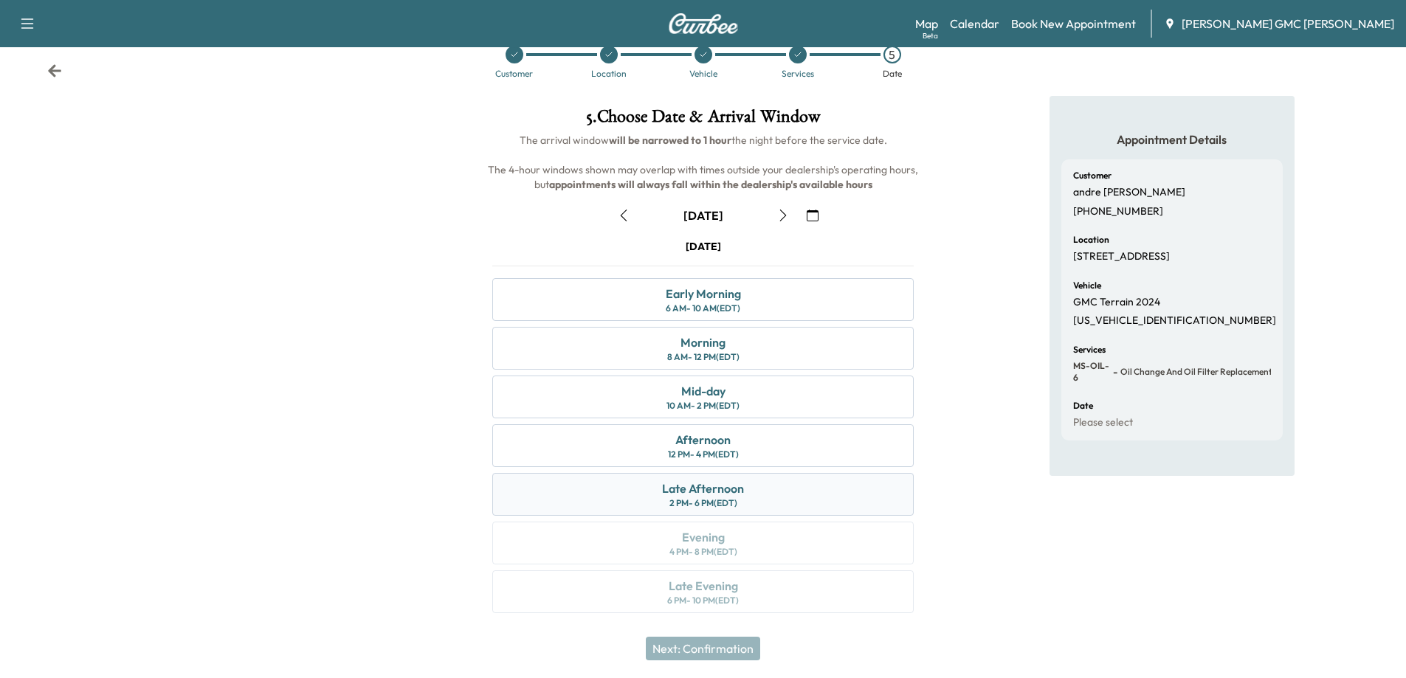
click at [749, 497] on div "Late Afternoon 2 PM - 6 PM (EDT)" at bounding box center [702, 494] width 421 height 43
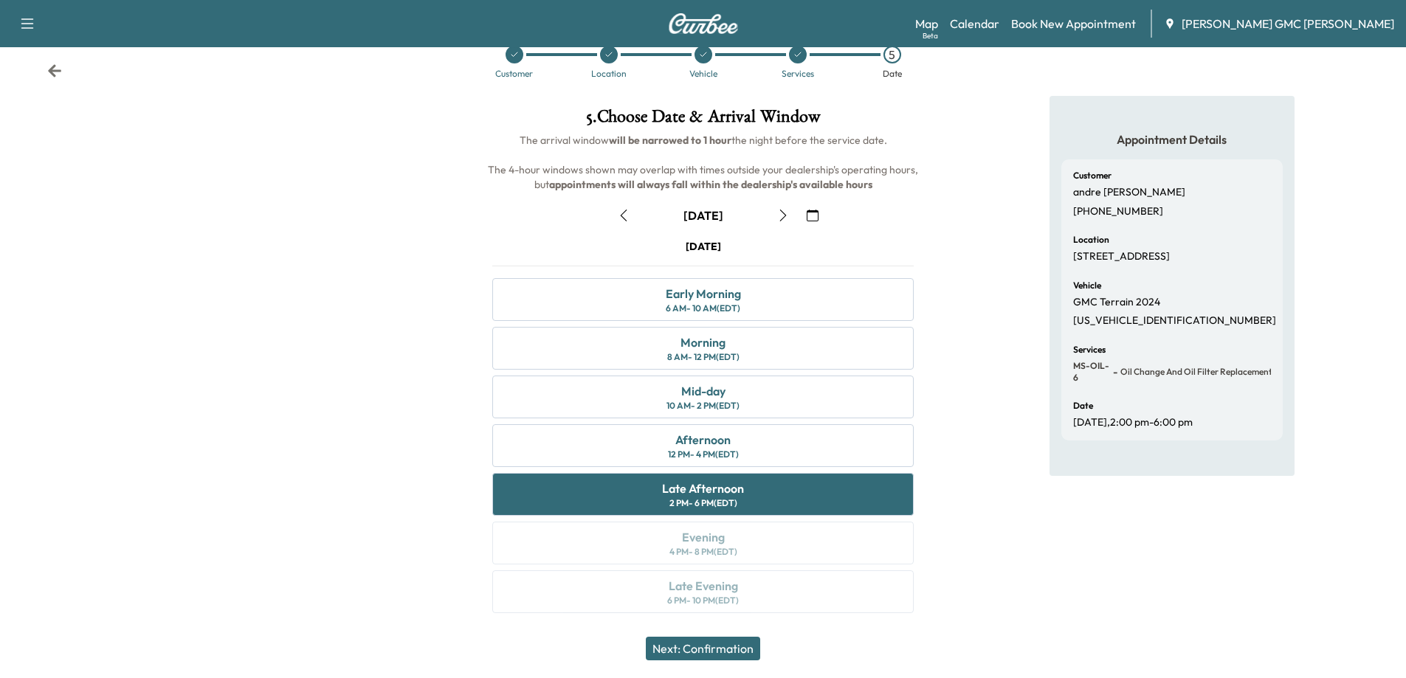
click at [712, 541] on div "[DATE] Early Morning 6 AM - 10 AM (EDT) Morning 8 AM - 12 PM (EDT) Mid-day 10 A…" at bounding box center [702, 429] width 445 height 380
click at [763, 469] on div "[DATE] Early Morning 6 AM - 10 AM (EDT) Morning 8 AM - 12 PM (EDT) Mid-day 10 A…" at bounding box center [702, 429] width 445 height 380
click at [715, 449] on div "12 PM - 4 PM (EDT)" at bounding box center [703, 455] width 71 height 12
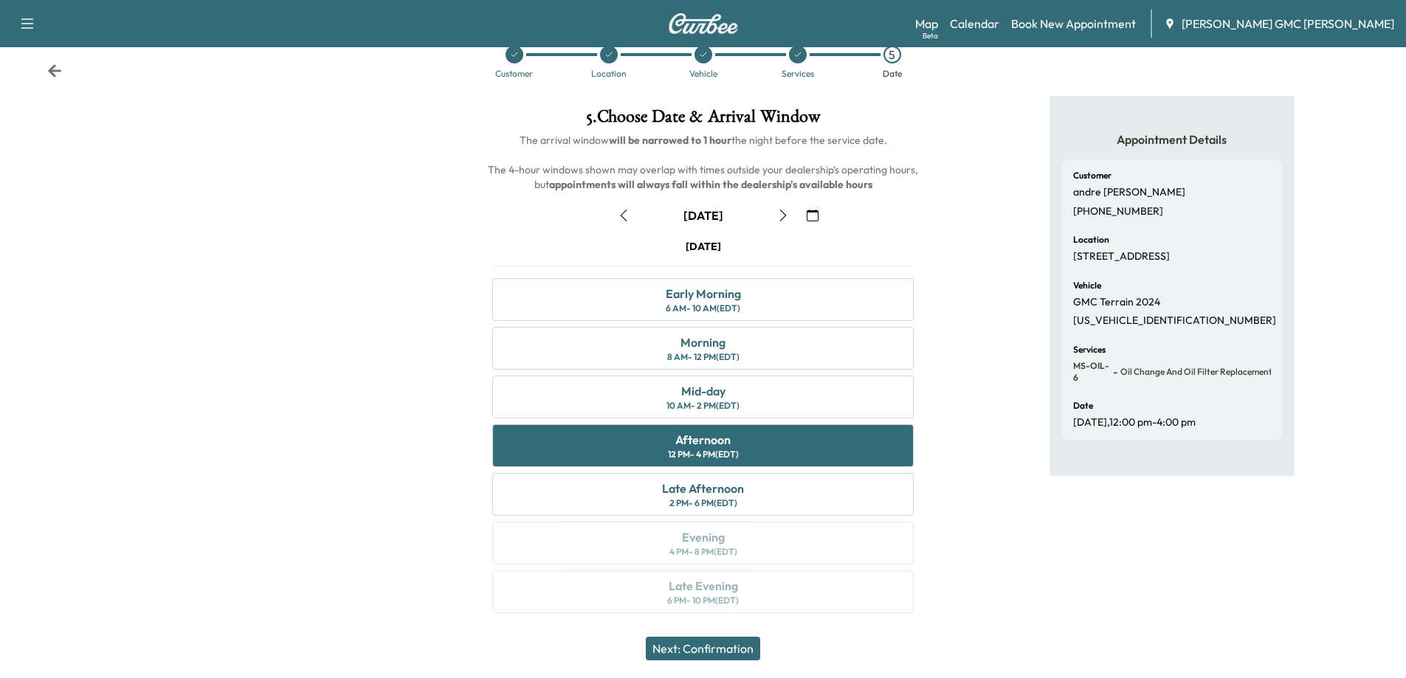
click at [701, 545] on div "[DATE] Early Morning 6 AM - 10 AM (EDT) Morning 8 AM - 12 PM (EDT) Mid-day 10 A…" at bounding box center [702, 429] width 445 height 380
click at [715, 493] on div "Late Afternoon" at bounding box center [703, 489] width 82 height 18
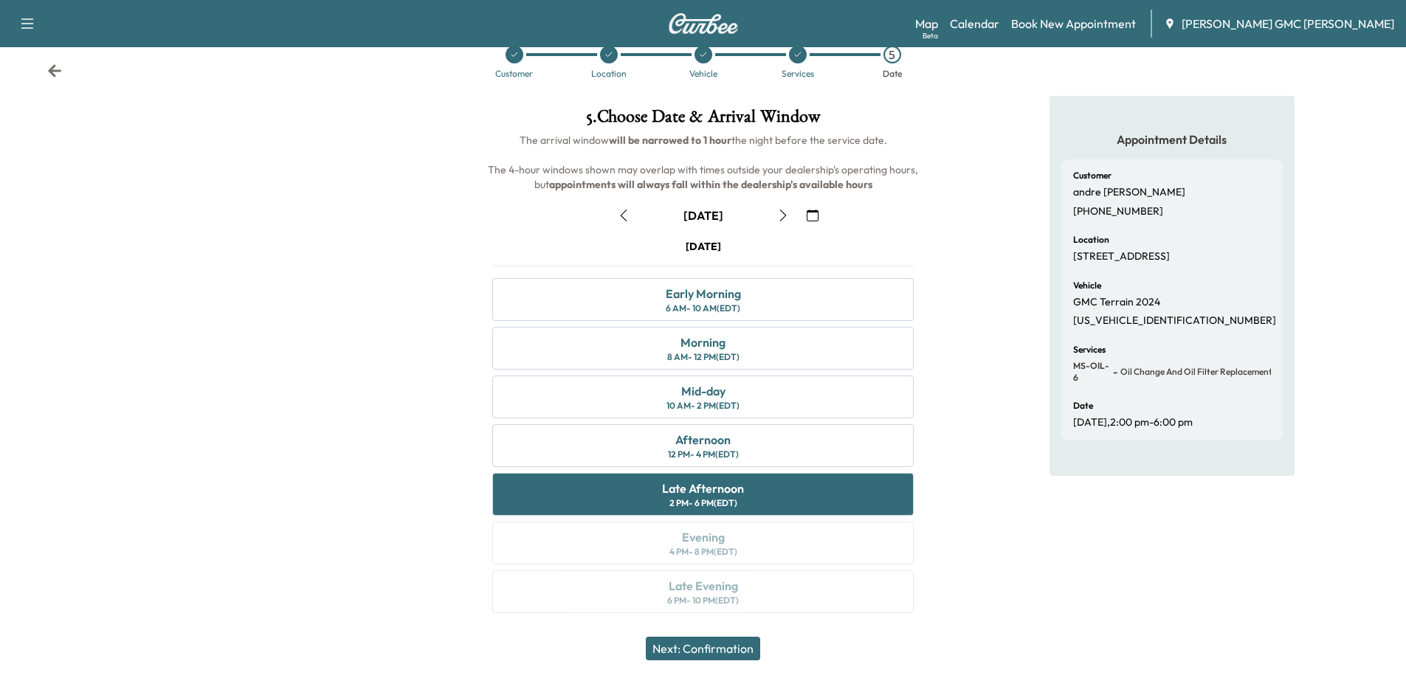
click at [716, 651] on button "Next: Confirmation" at bounding box center [703, 649] width 114 height 24
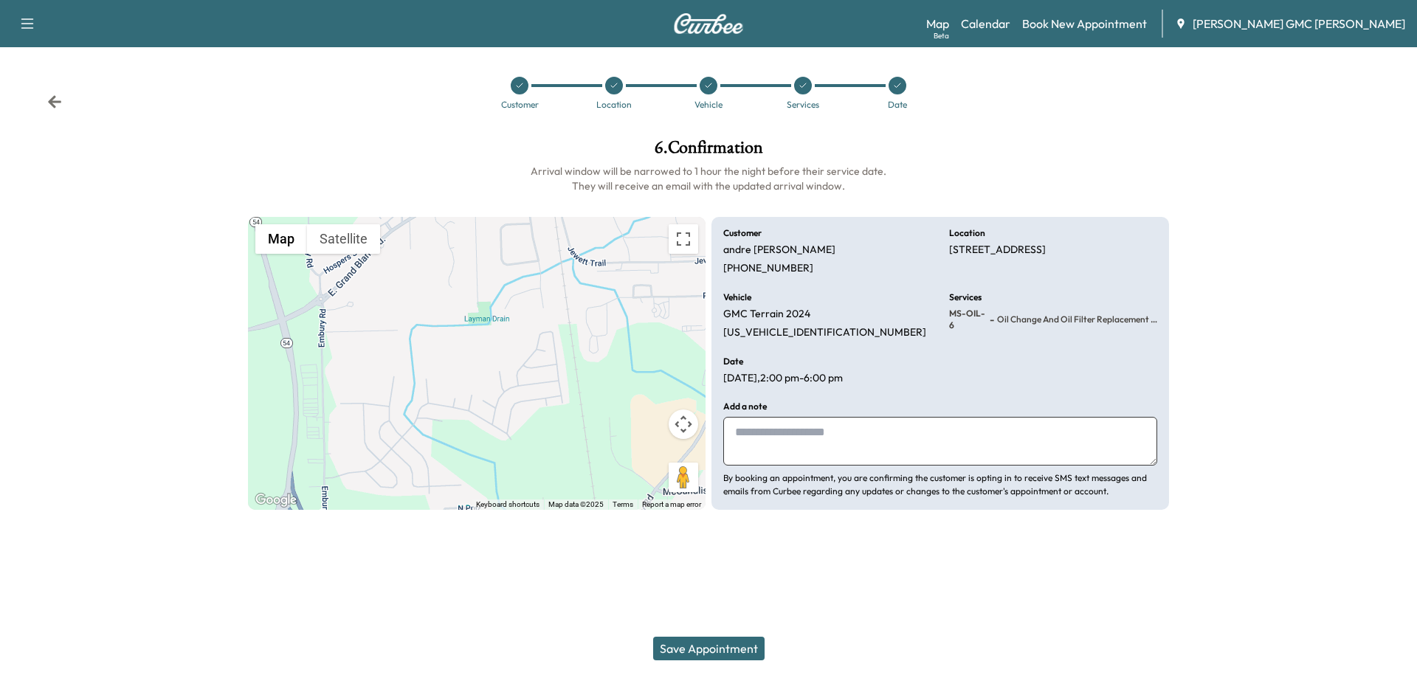
click at [797, 455] on textarea at bounding box center [940, 441] width 434 height 49
type textarea "**********"
click at [736, 651] on button "Save Appointment" at bounding box center [708, 649] width 111 height 24
